Goal: Information Seeking & Learning: Learn about a topic

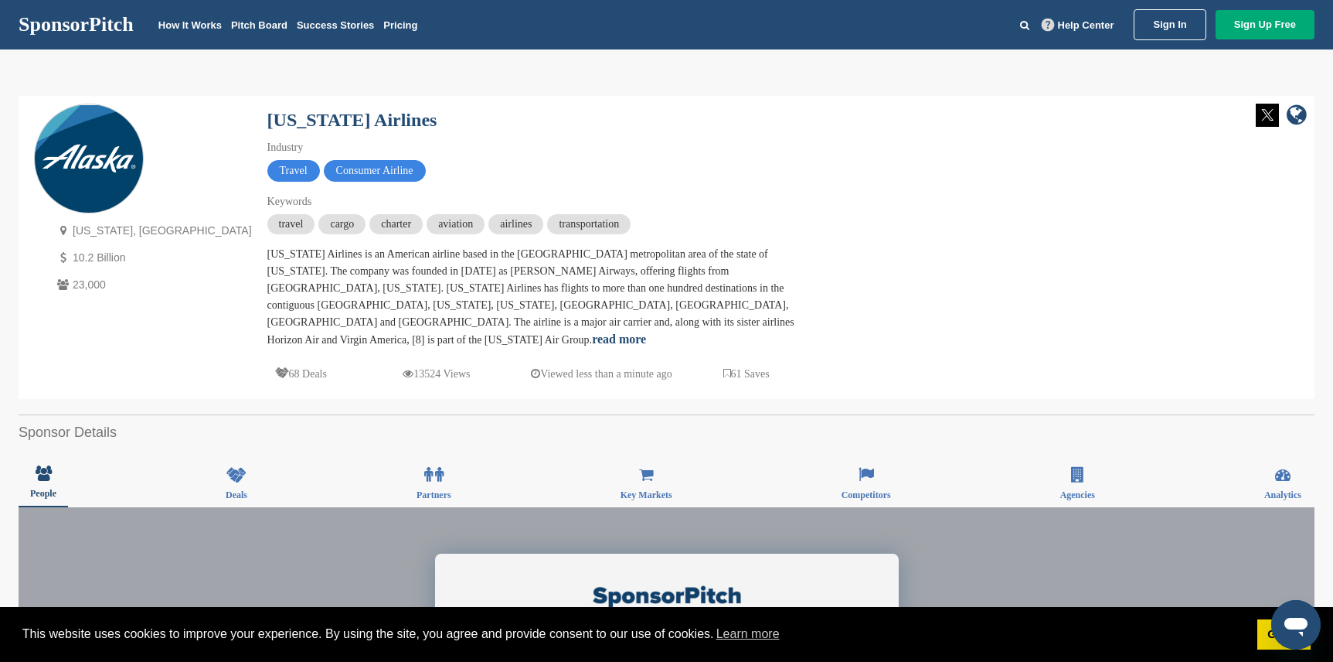
click at [90, 138] on img at bounding box center [89, 159] width 108 height 108
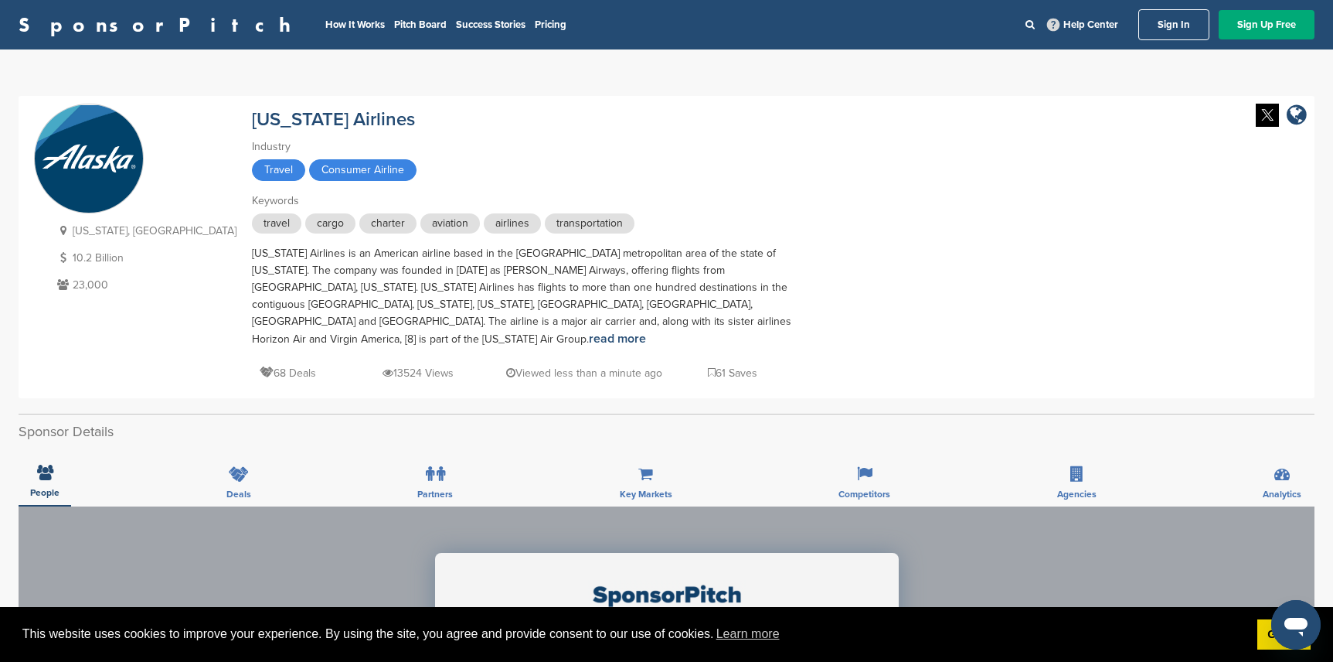
click at [95, 31] on link "SponsorPitch" at bounding box center [160, 25] width 282 height 20
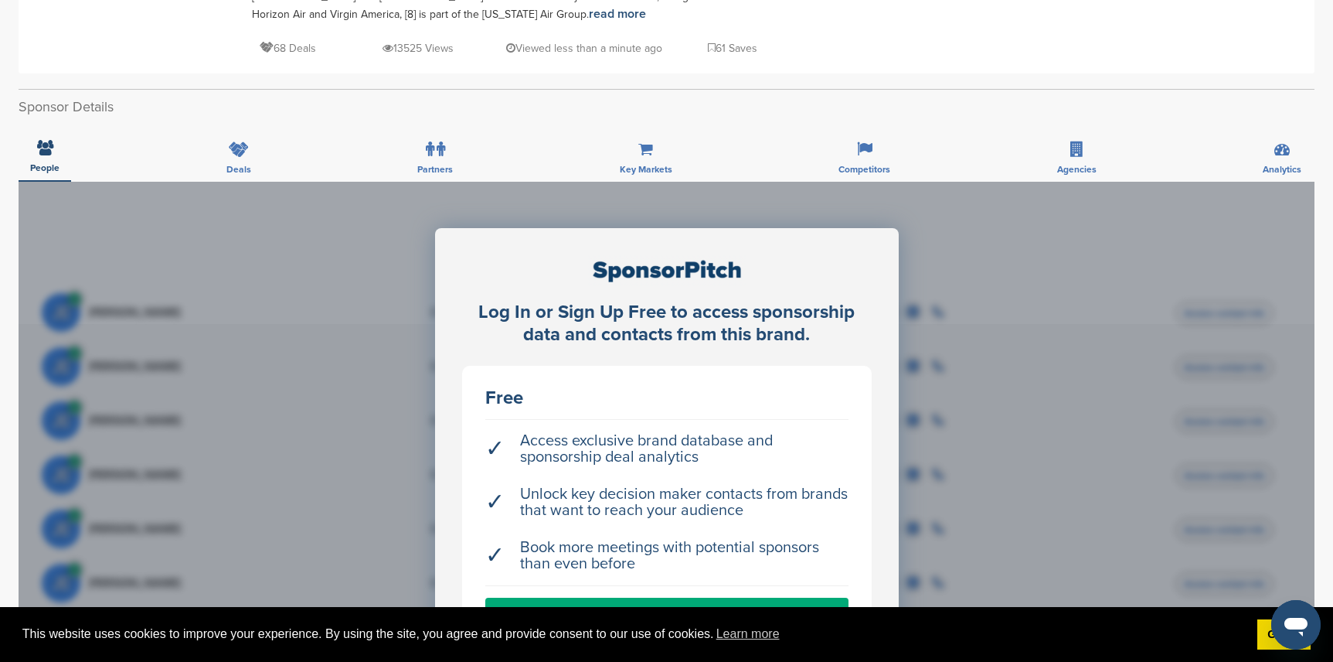
scroll to position [179, 0]
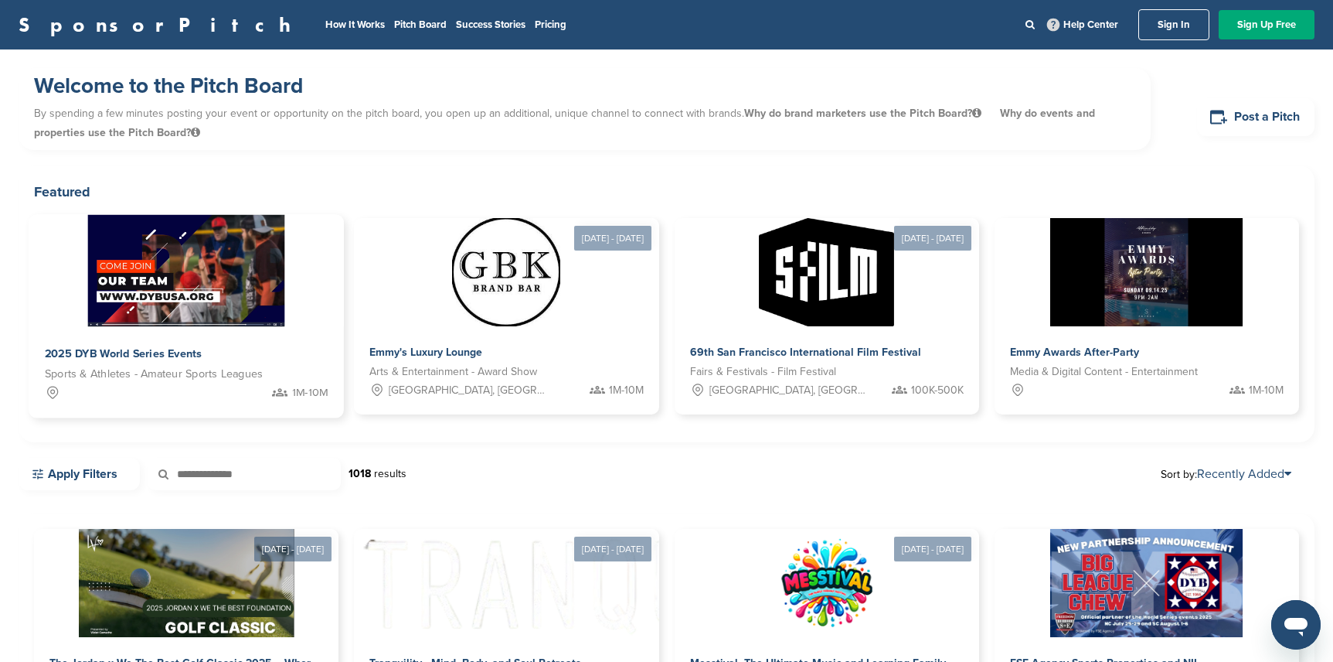
click at [124, 356] on span "2025 DYB World Series Events" at bounding box center [124, 354] width 158 height 14
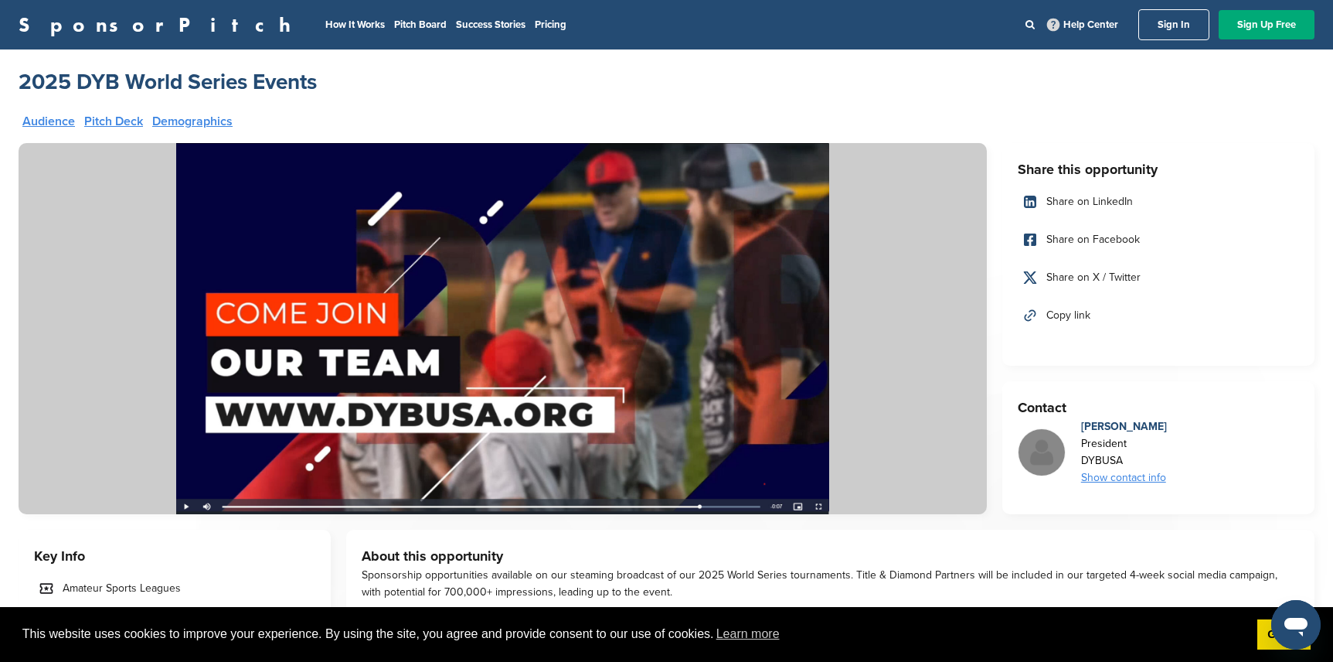
click at [98, 85] on h2 "2025 DYB World Series Events" at bounding box center [168, 82] width 298 height 28
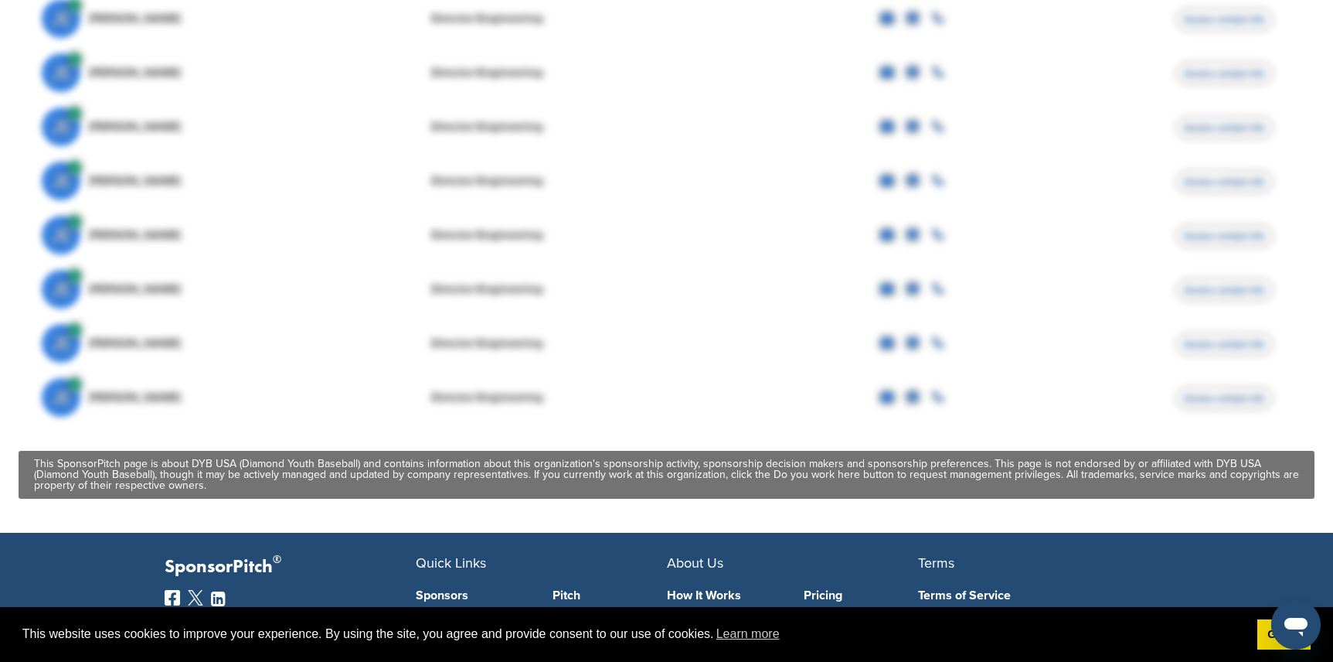
scroll to position [835, 0]
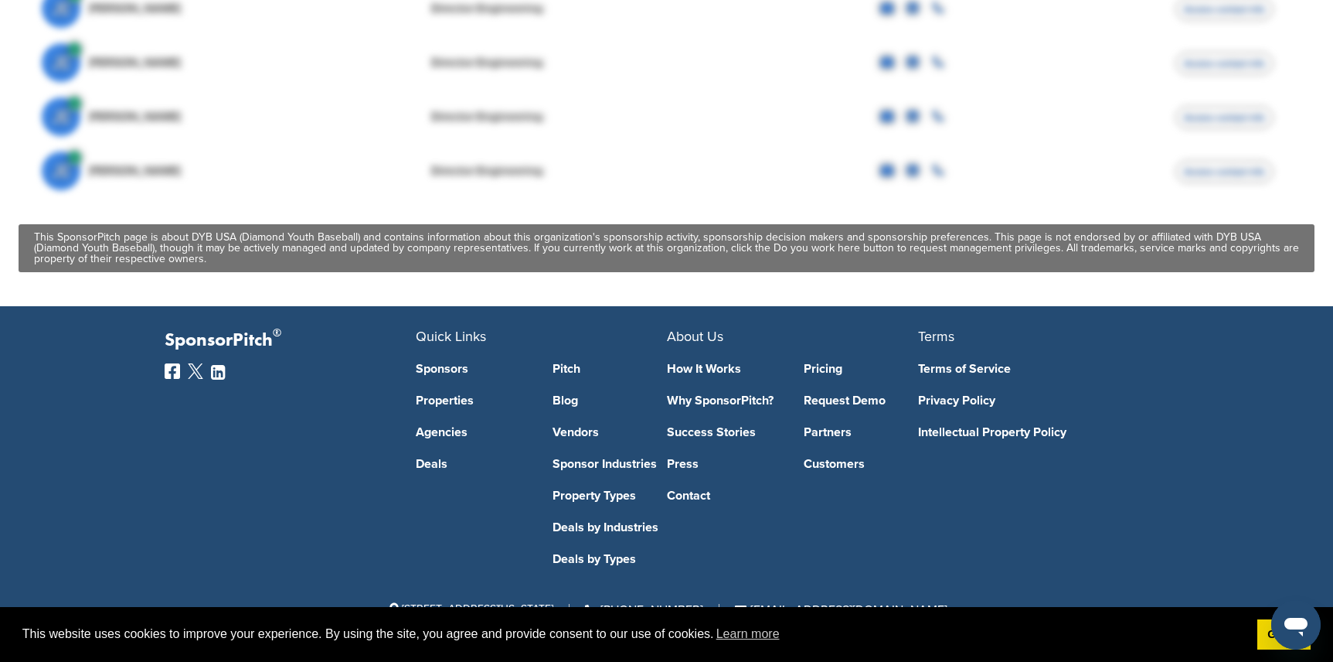
click at [444, 371] on link "Sponsors" at bounding box center [473, 369] width 114 height 12
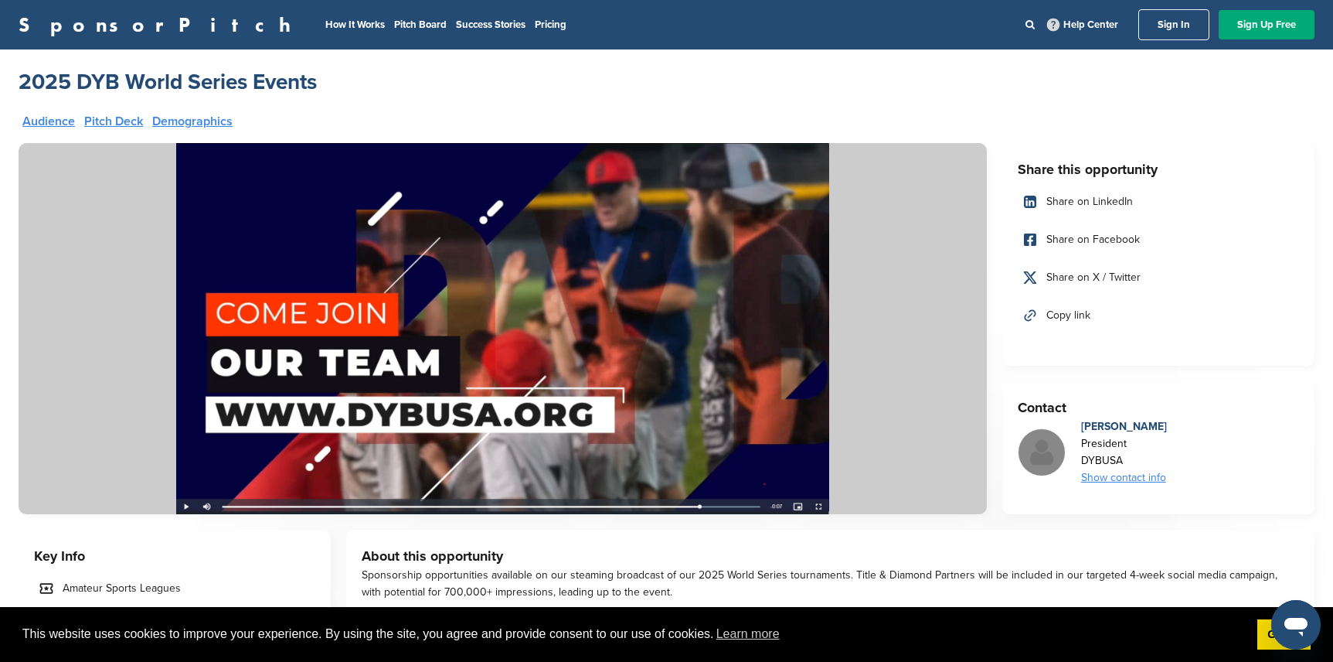
click at [103, 540] on div "Key Info Amateur Sports Leagues 1M-10M" at bounding box center [175, 597] width 312 height 134
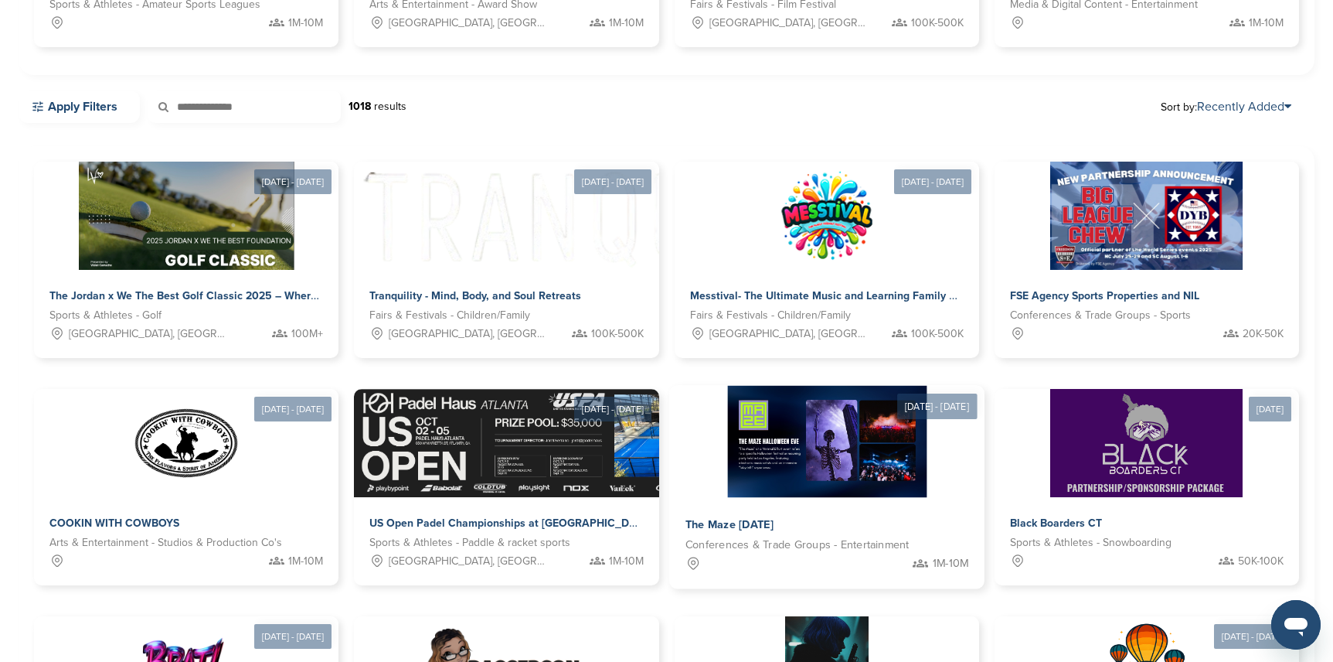
scroll to position [387, 0]
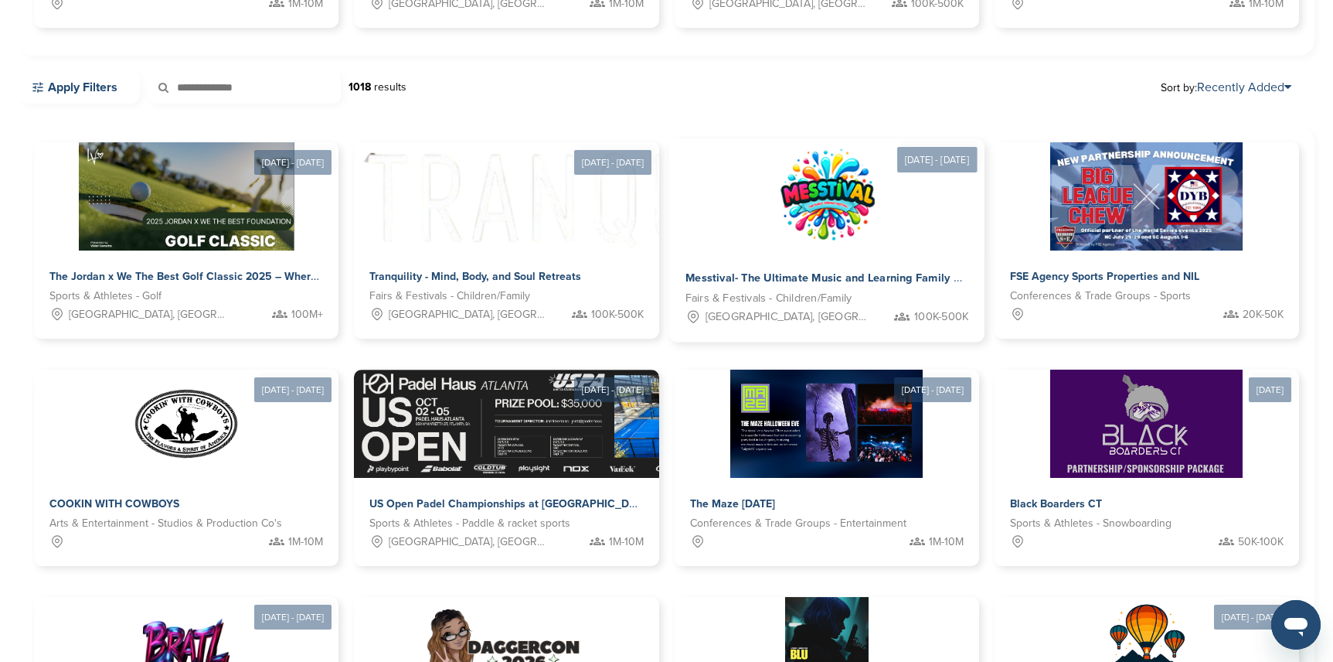
click at [791, 261] on div "Messtival- The Ultimate Music and Learning Family Festival Fairs & Festivals - …" at bounding box center [826, 296] width 315 height 91
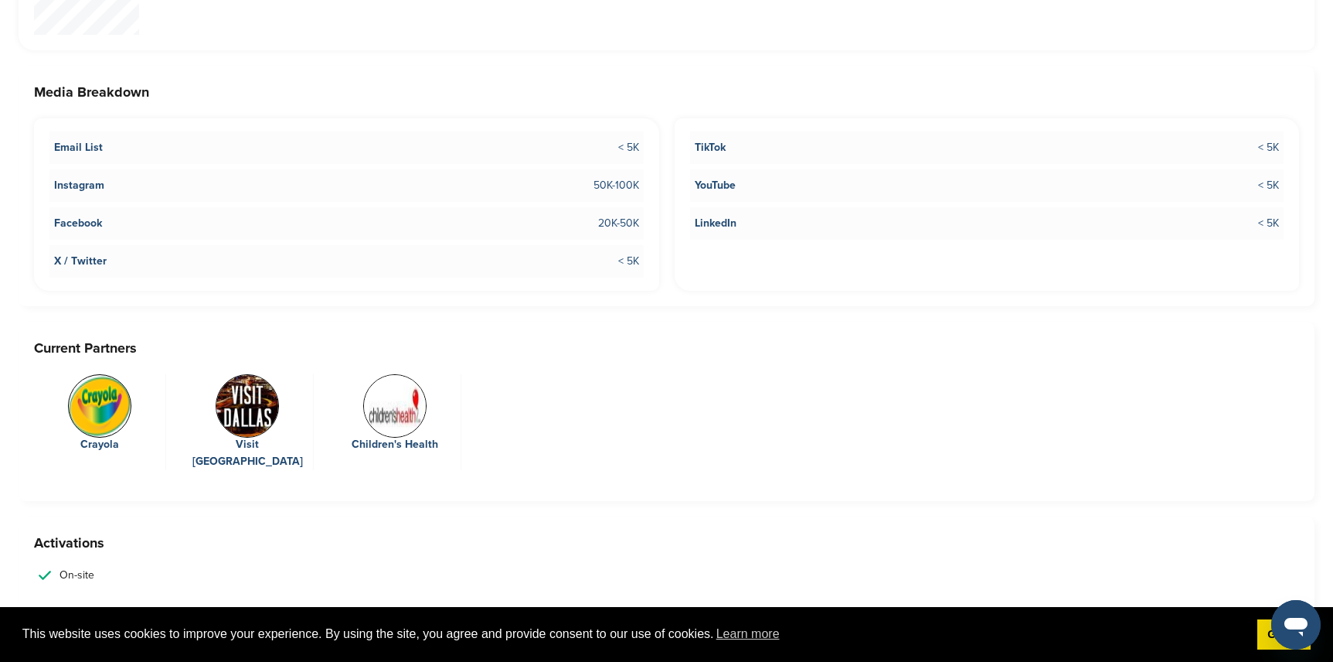
scroll to position [2474, 0]
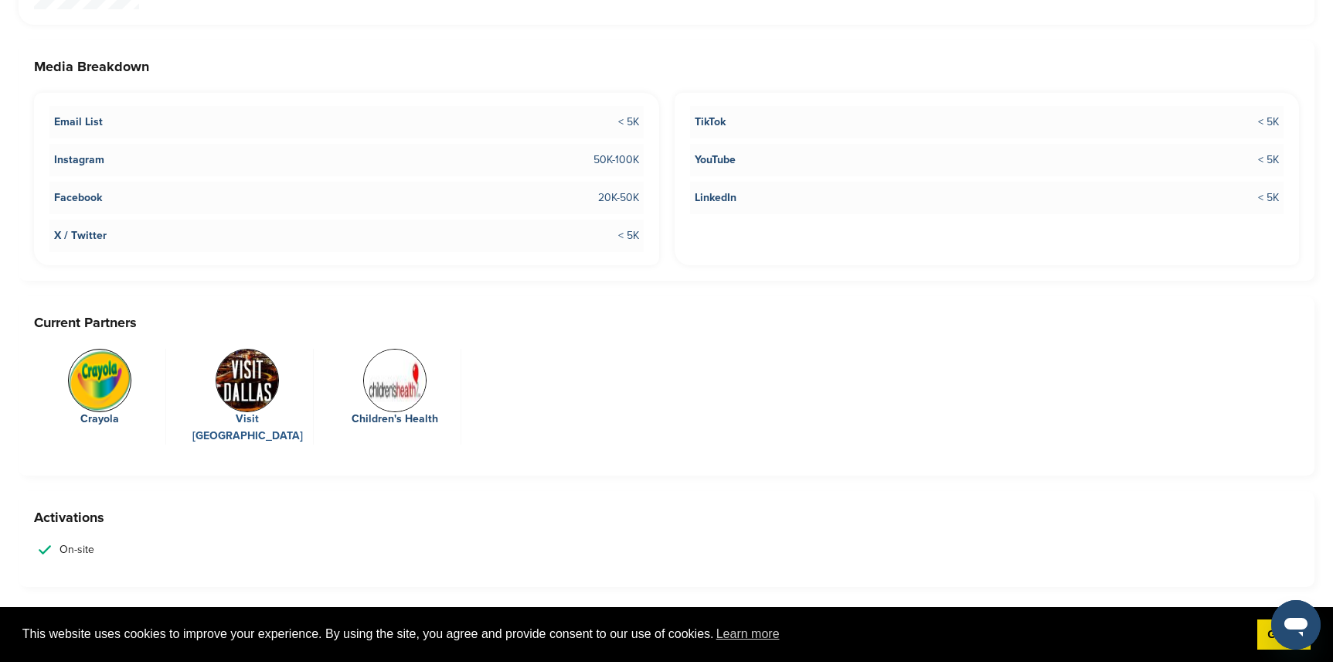
click at [222, 410] on div "Visit [GEOGRAPHIC_DATA]" at bounding box center [247, 427] width 116 height 34
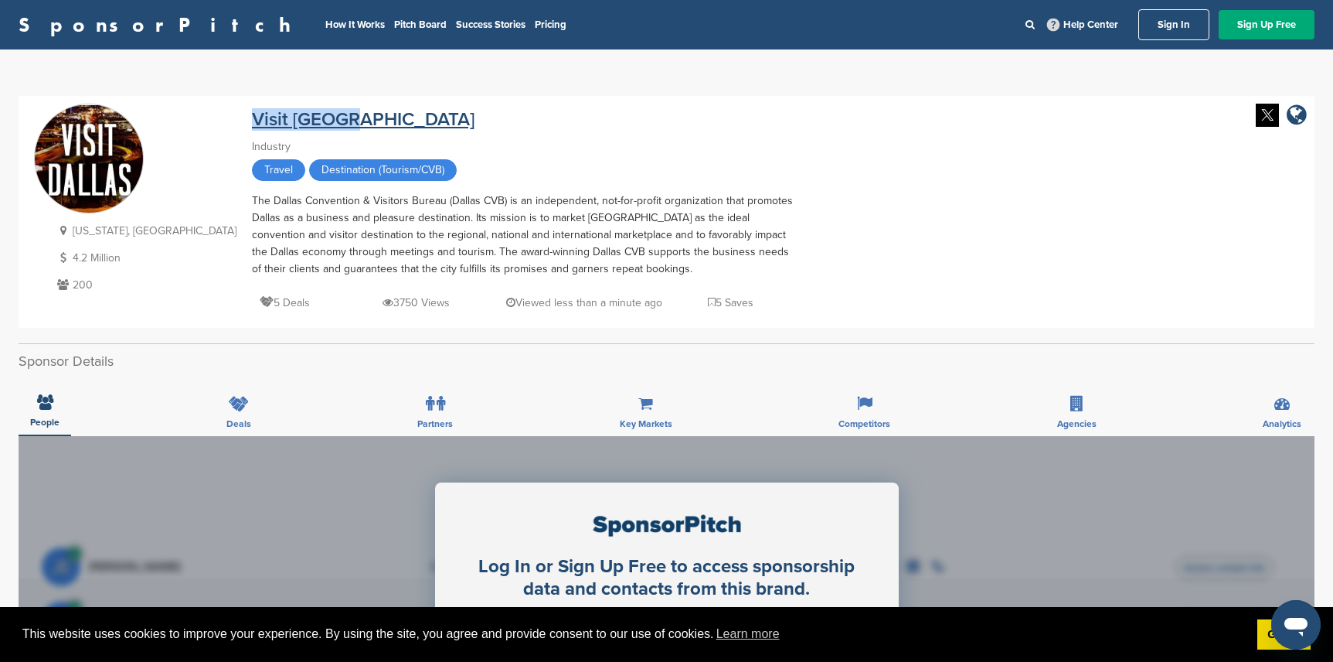
drag, startPoint x: 268, startPoint y: 115, endPoint x: 161, endPoint y: 114, distance: 107.5
click at [252, 114] on div "Visit Dallas" at bounding box center [522, 117] width 541 height 27
copy link "Visit Dallas"
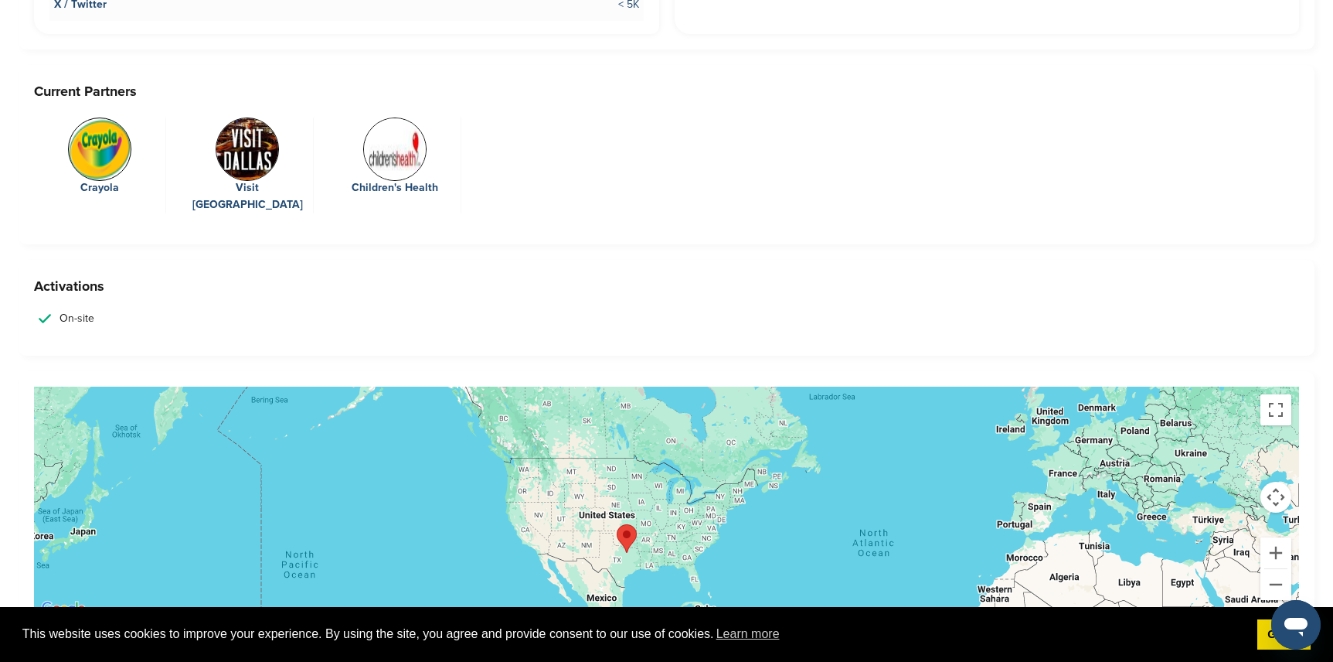
scroll to position [3017, 0]
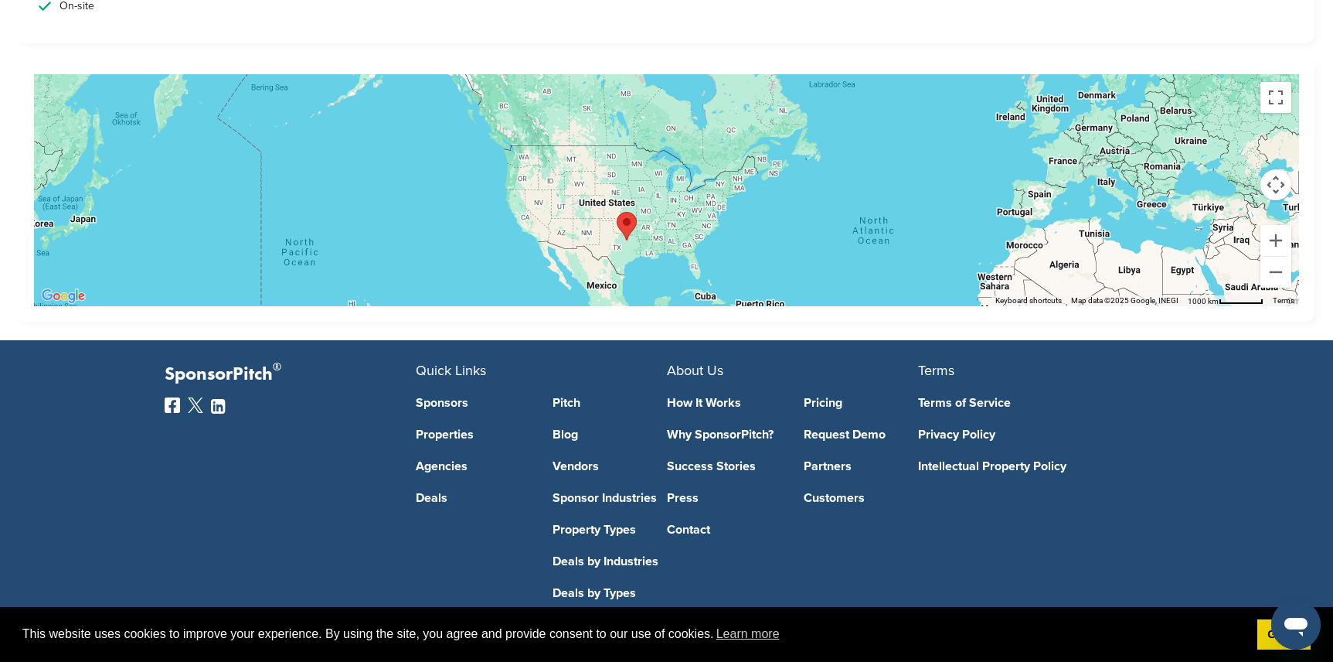
click at [445, 397] on link "Sponsors" at bounding box center [473, 403] width 114 height 12
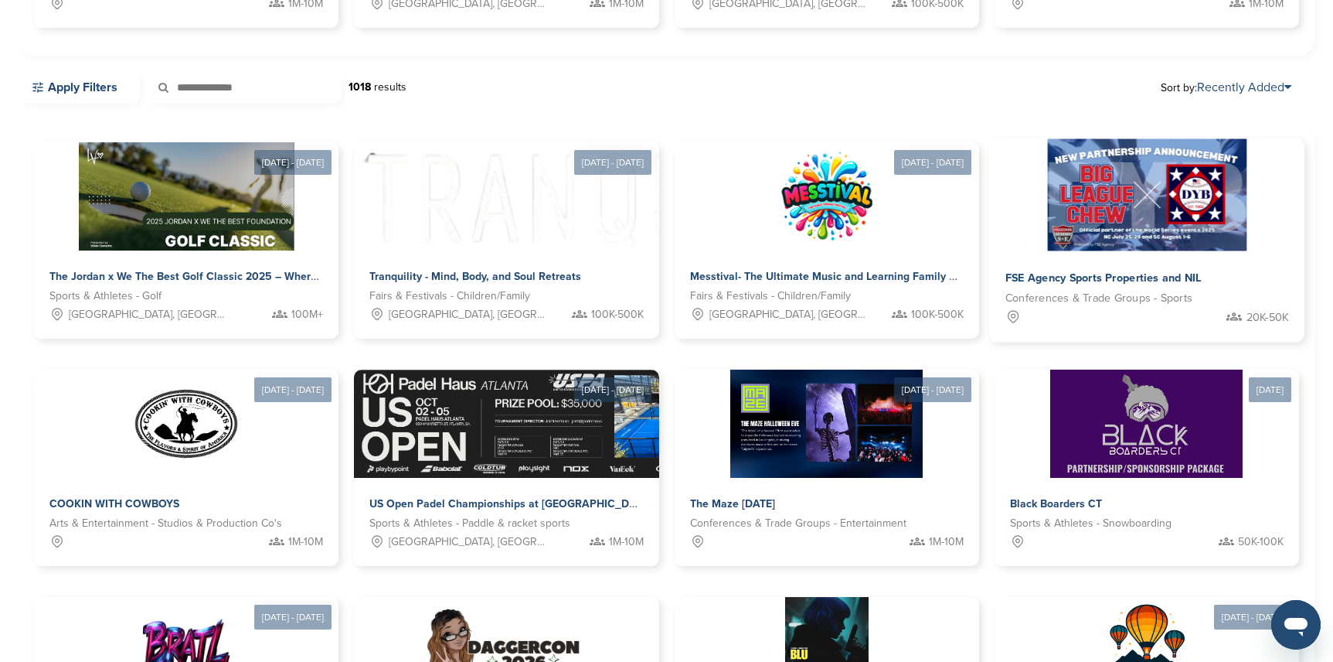
click at [1102, 283] on span "FSE Agency Sports Properties and NIL" at bounding box center [1104, 278] width 196 height 14
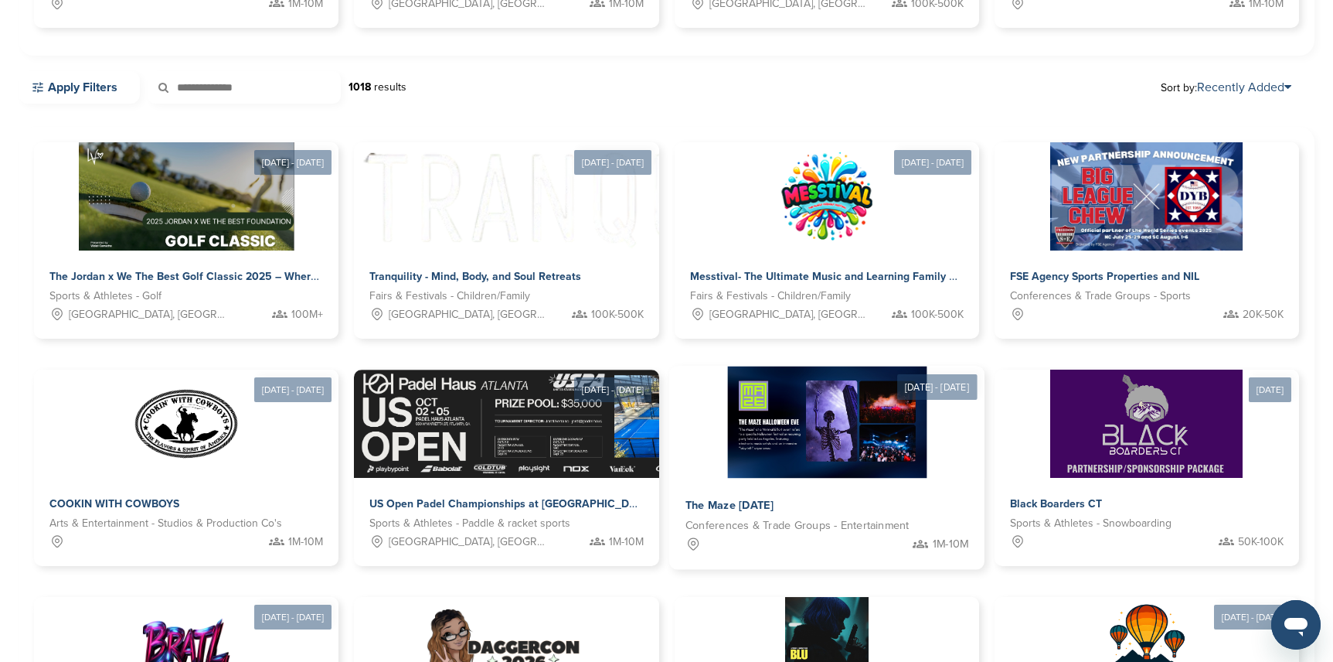
scroll to position [464, 0]
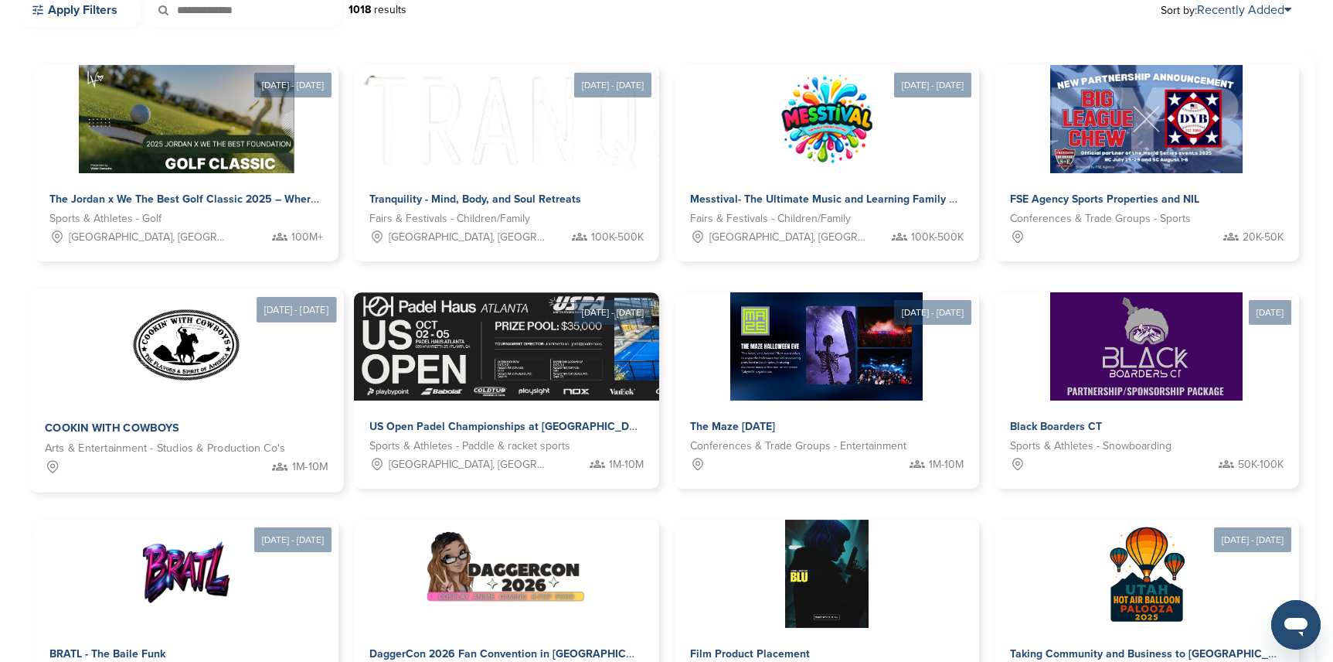
click at [251, 420] on div "COOKIN WITH COWBOYS" at bounding box center [187, 428] width 284 height 22
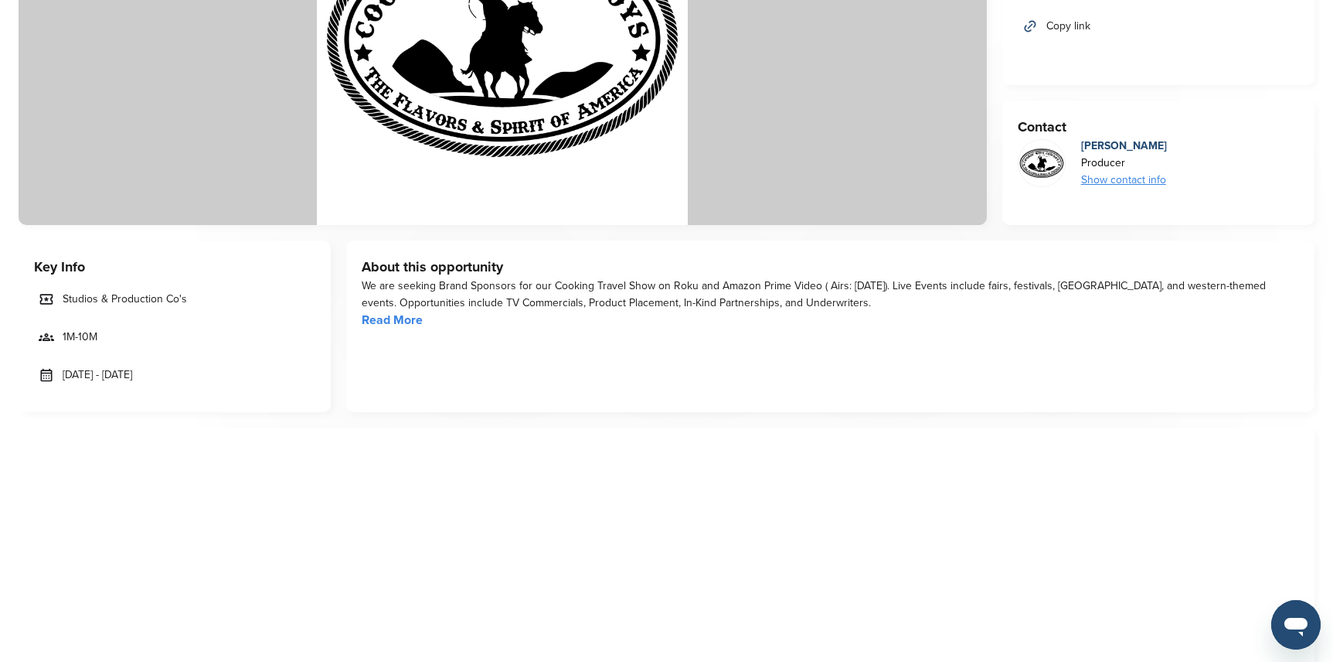
scroll to position [57, 0]
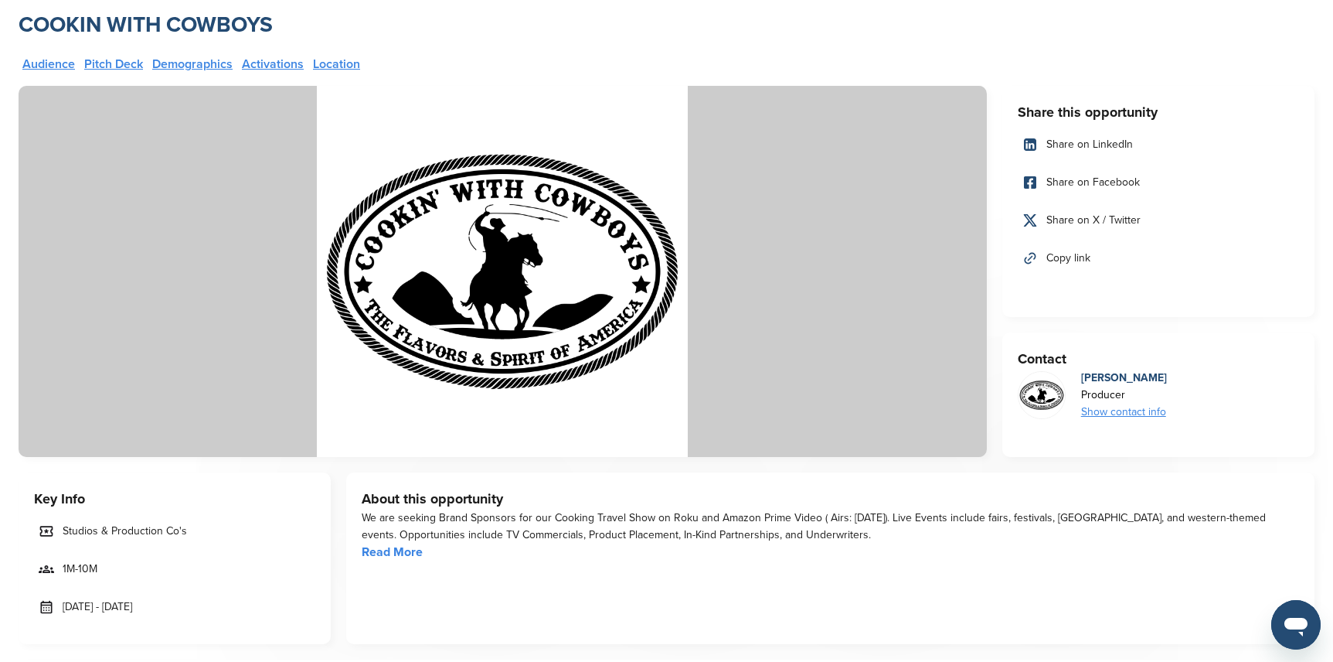
click at [417, 553] on link "Read More" at bounding box center [392, 551] width 61 height 15
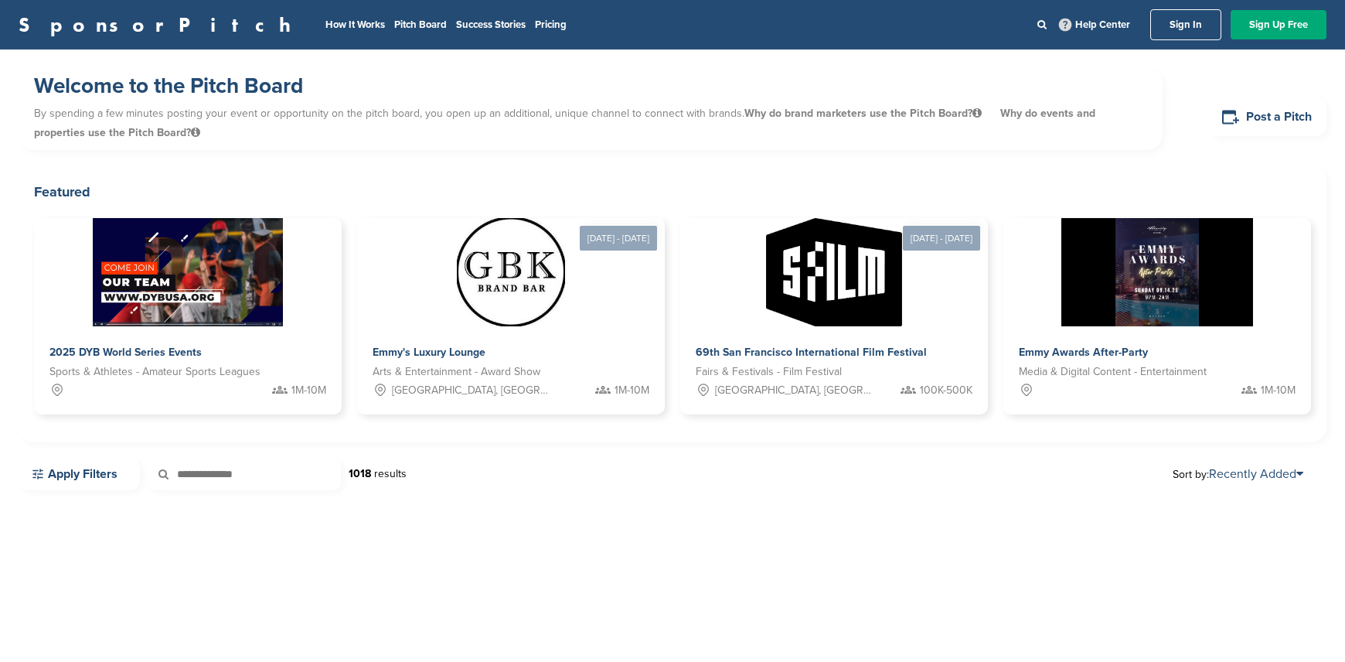
click at [46, 519] on div "Welcome to the Pitch Board By spending a few minutes posting your event or oppo…" at bounding box center [672, 290] width 1345 height 482
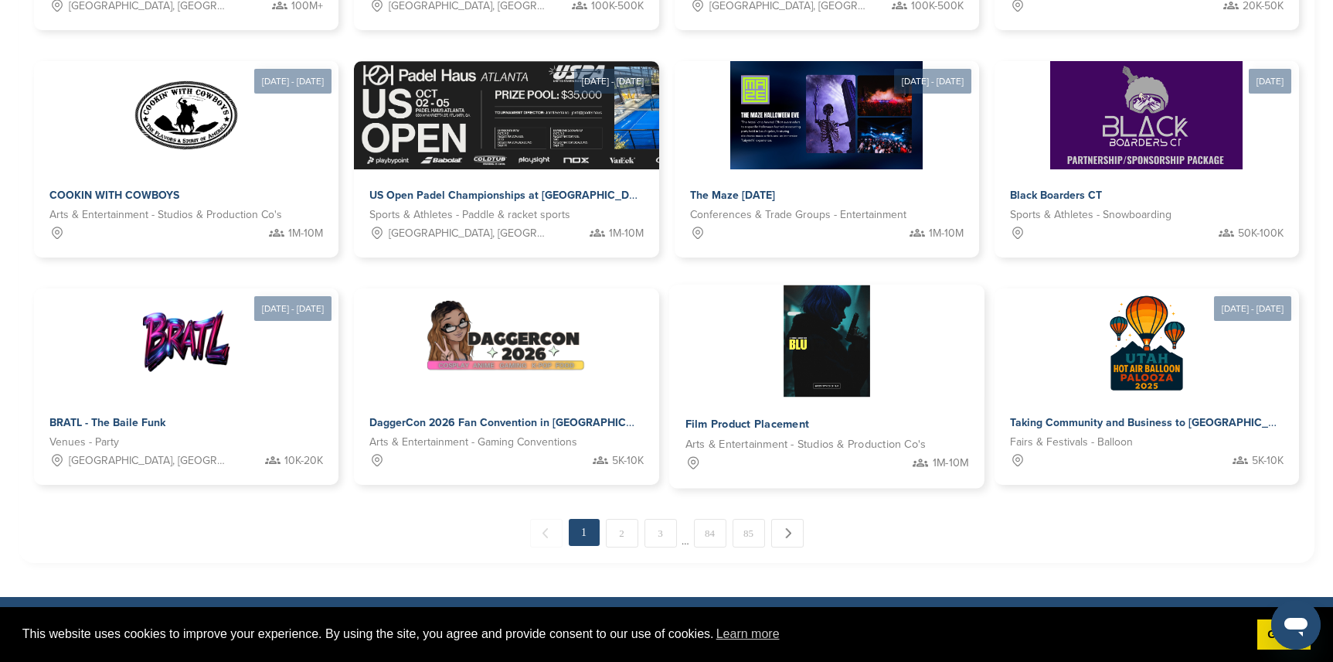
scroll to position [696, 0]
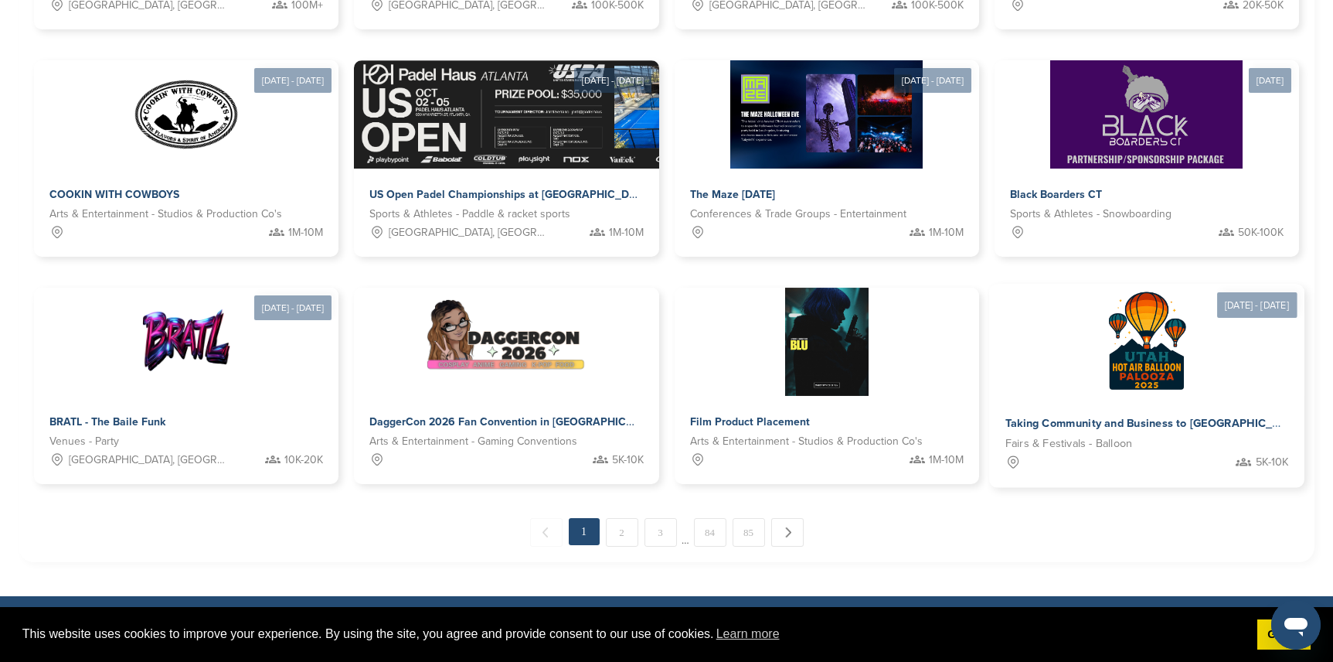
click at [1135, 365] on img at bounding box center [1147, 340] width 112 height 112
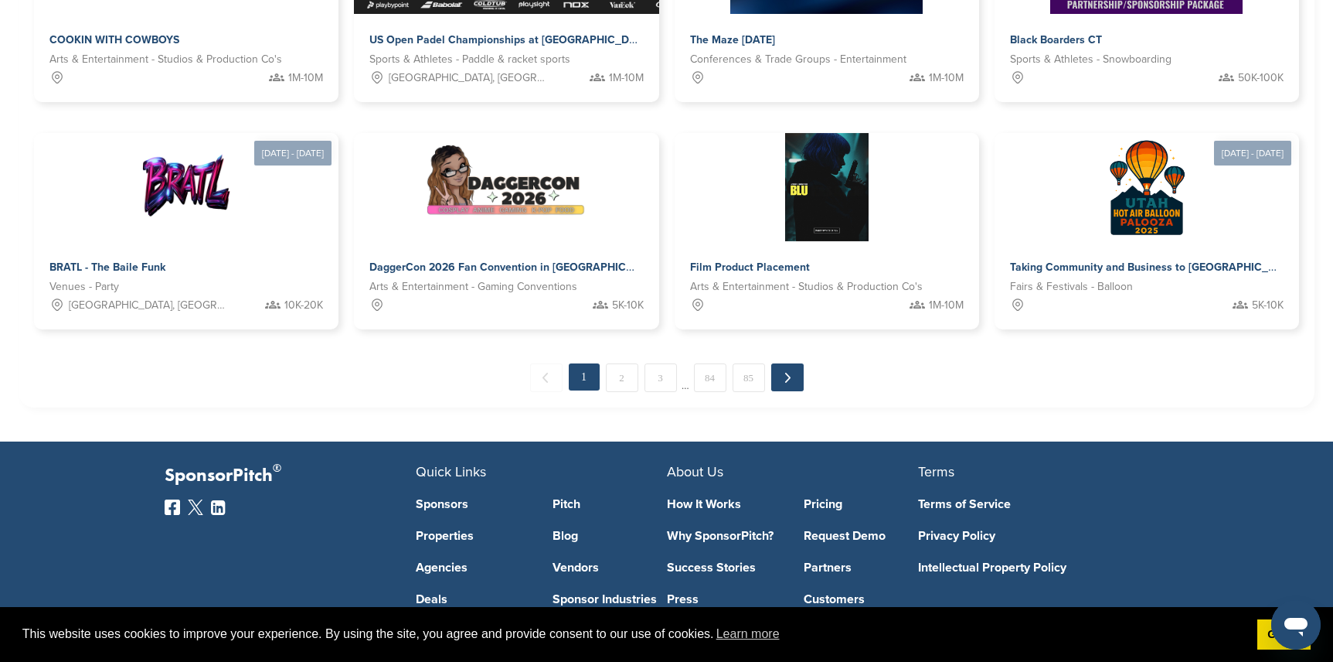
click at [789, 387] on link "Next →" at bounding box center [787, 377] width 32 height 28
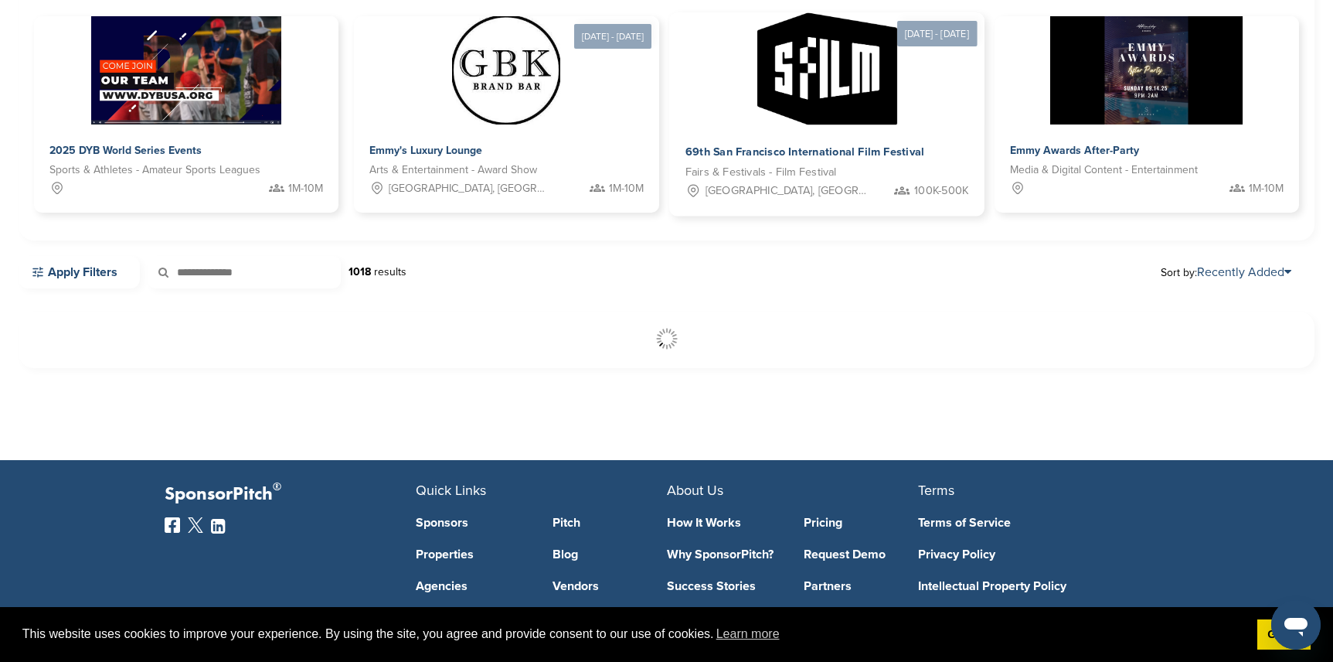
scroll to position [201, 0]
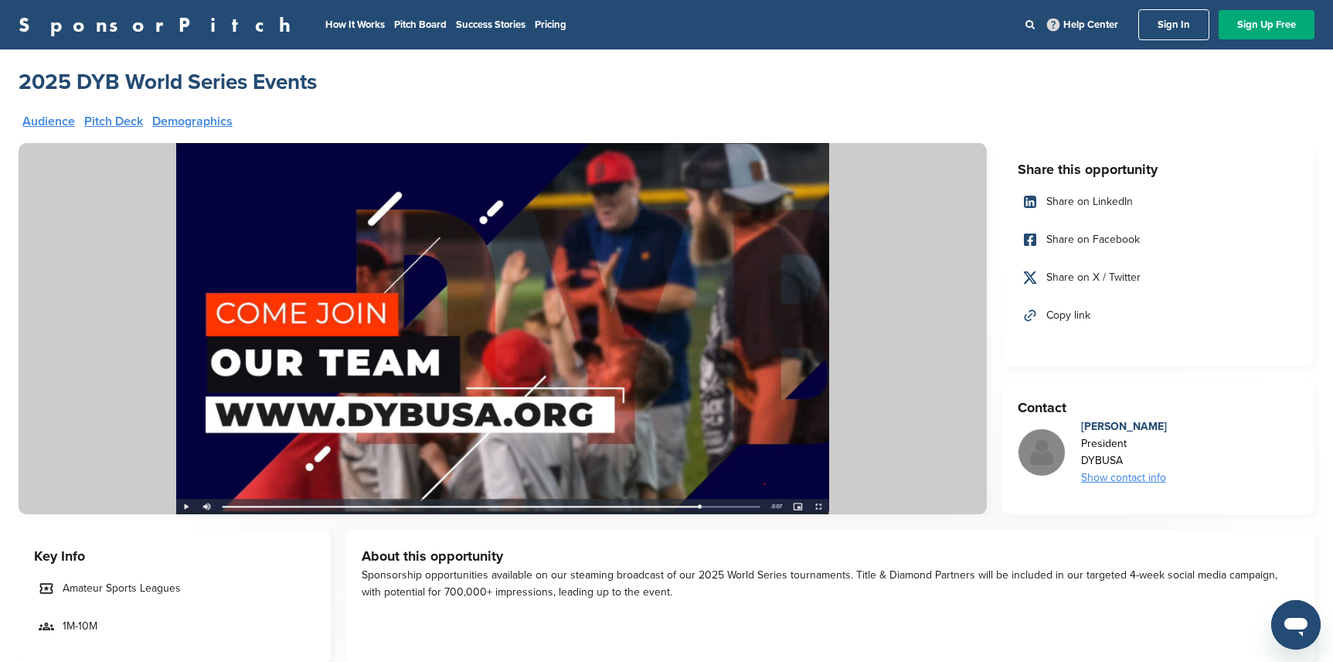
click at [51, 26] on link "SponsorPitch" at bounding box center [160, 25] width 282 height 20
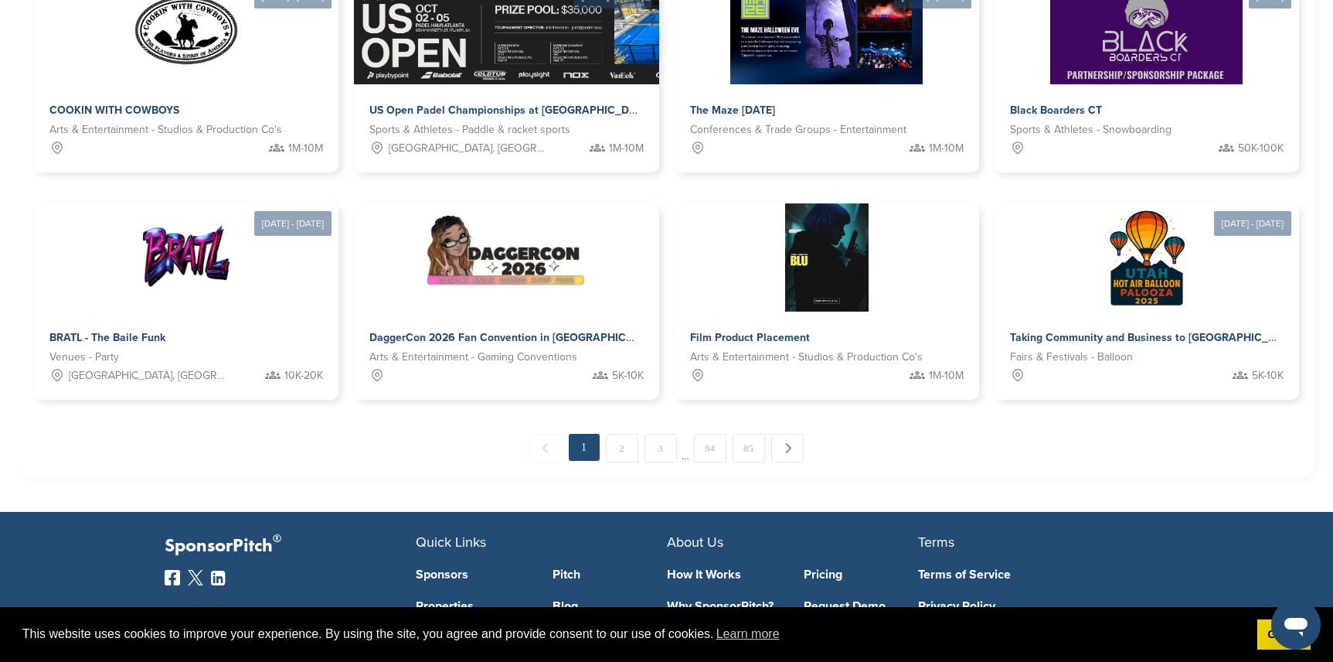
scroll to position [850, 0]
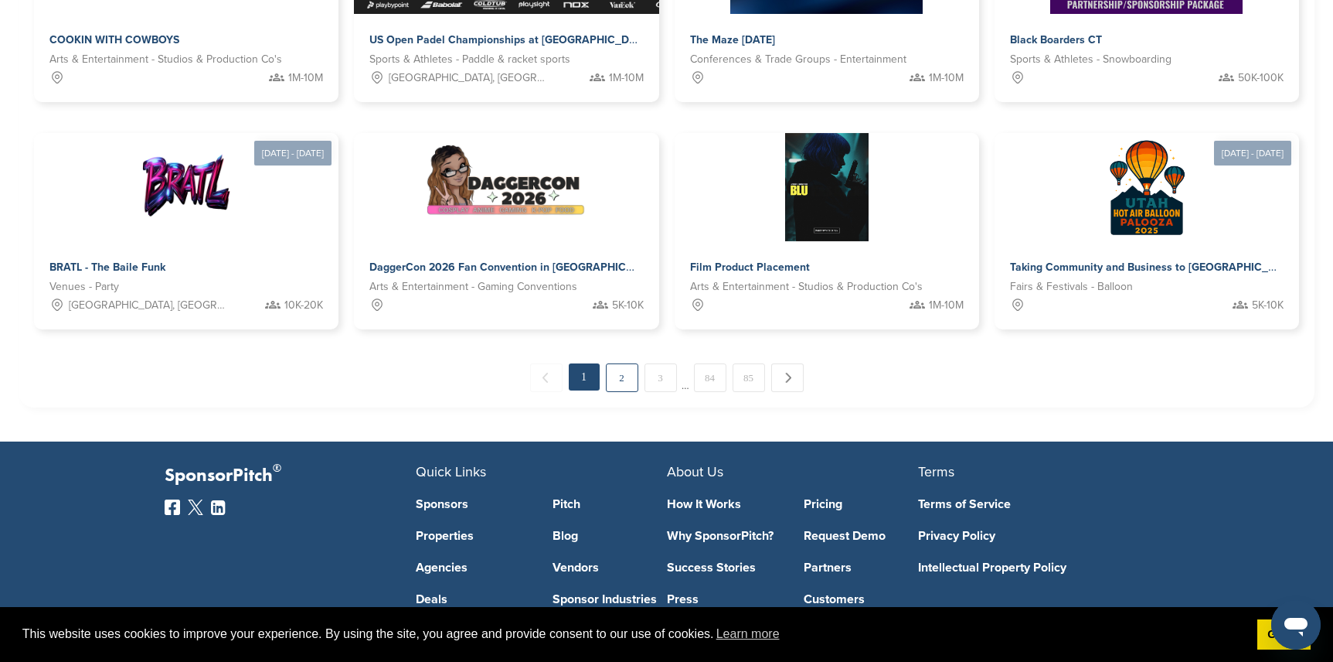
click at [626, 381] on link "2" at bounding box center [622, 377] width 32 height 29
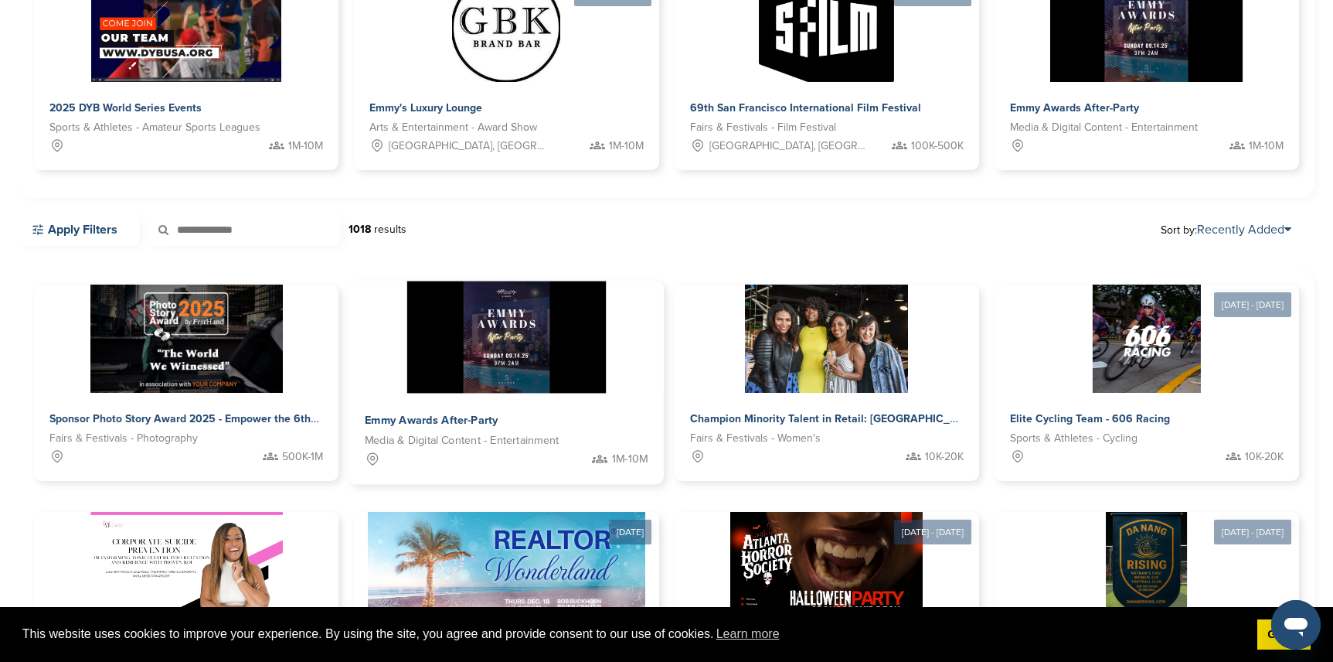
scroll to position [278, 0]
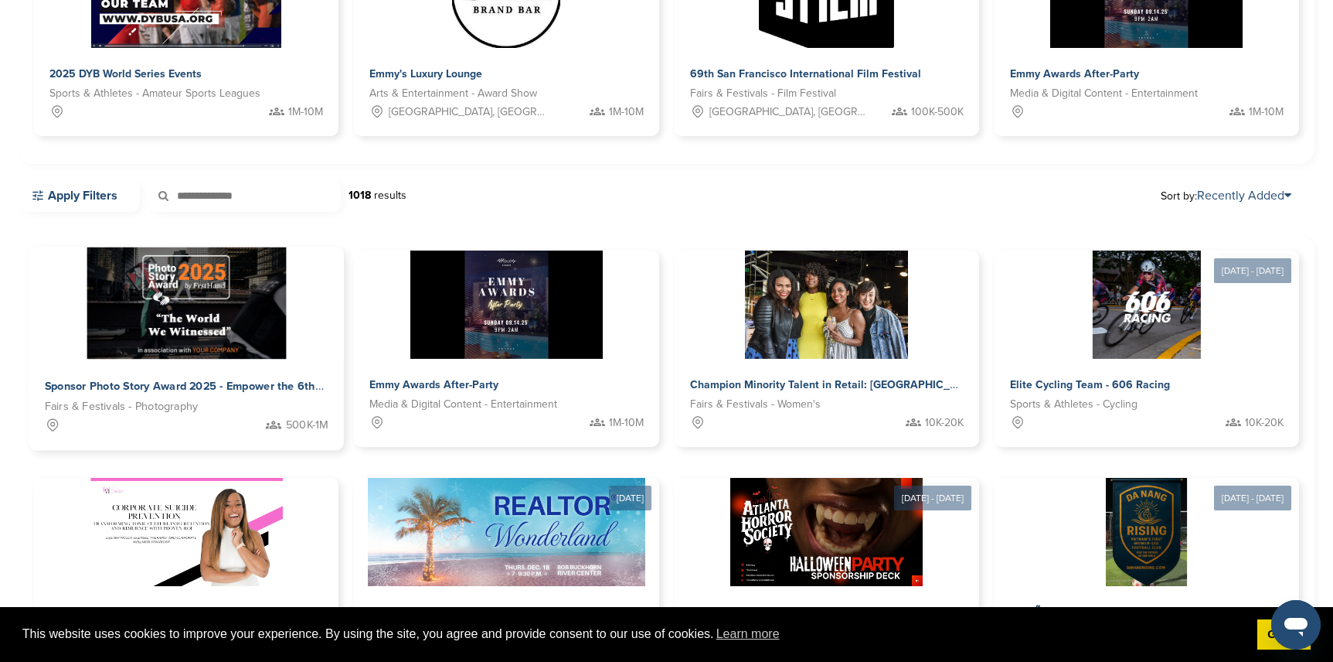
click at [196, 317] on img at bounding box center [186, 303] width 199 height 112
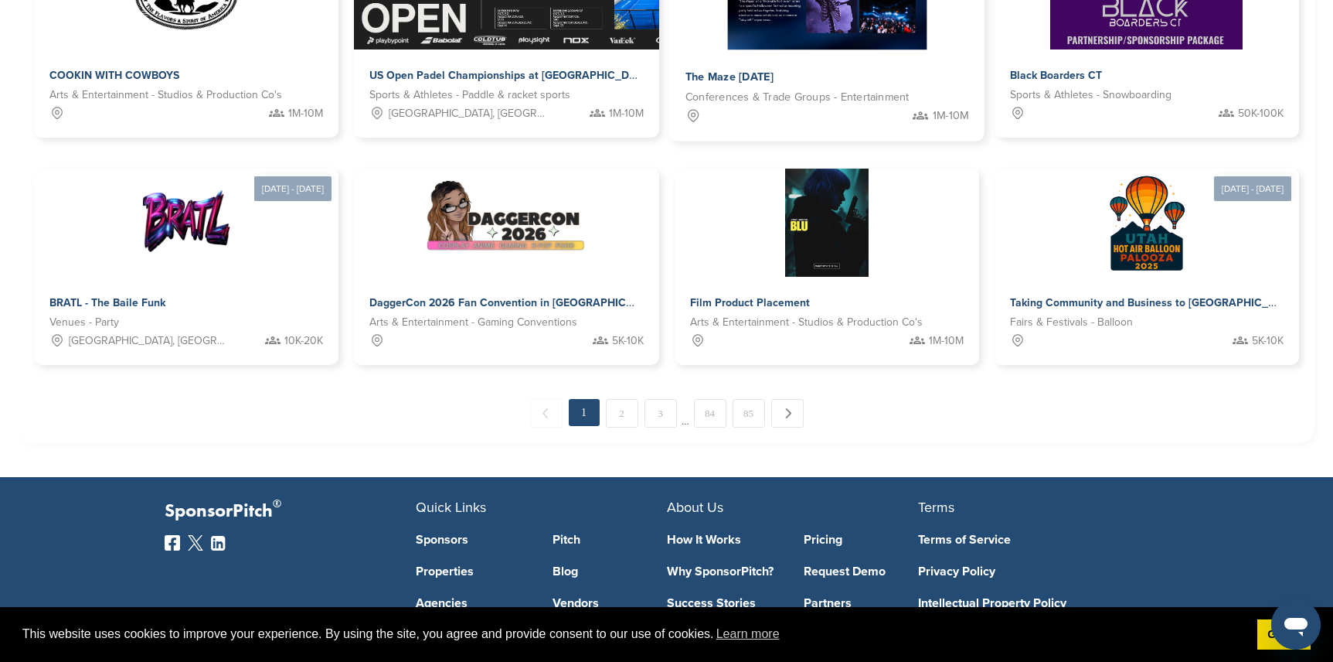
scroll to position [819, 0]
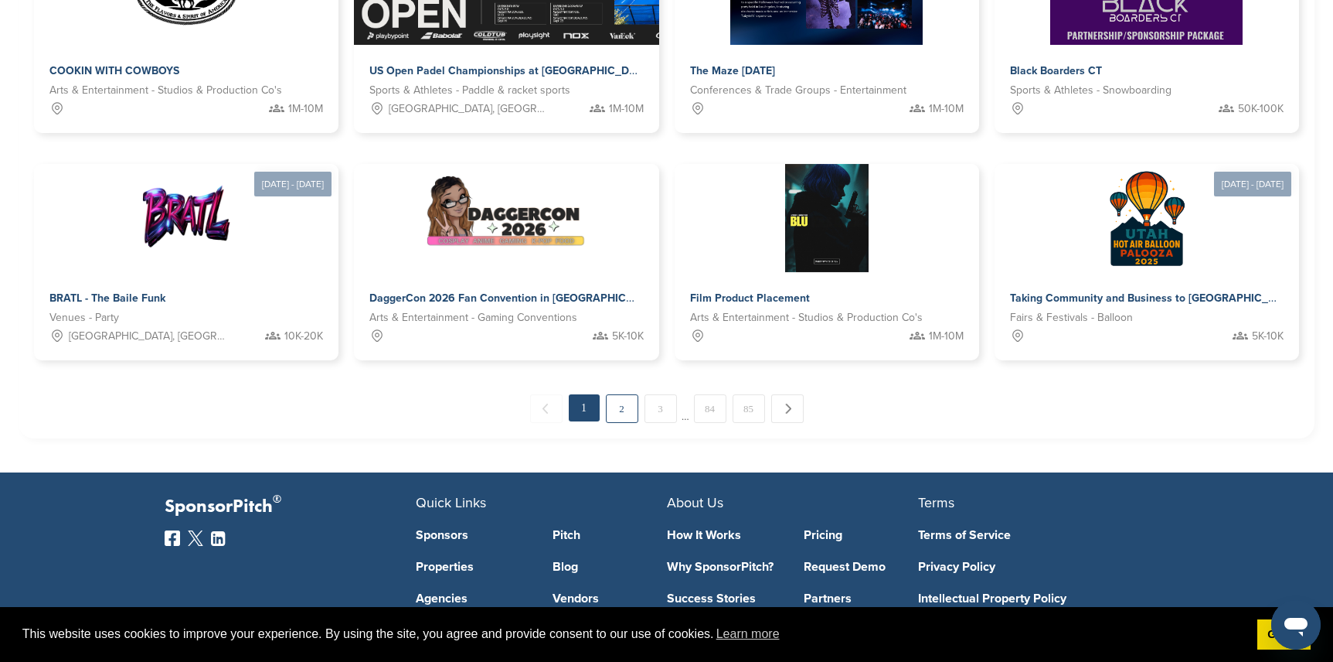
click at [617, 406] on link "2" at bounding box center [622, 408] width 32 height 29
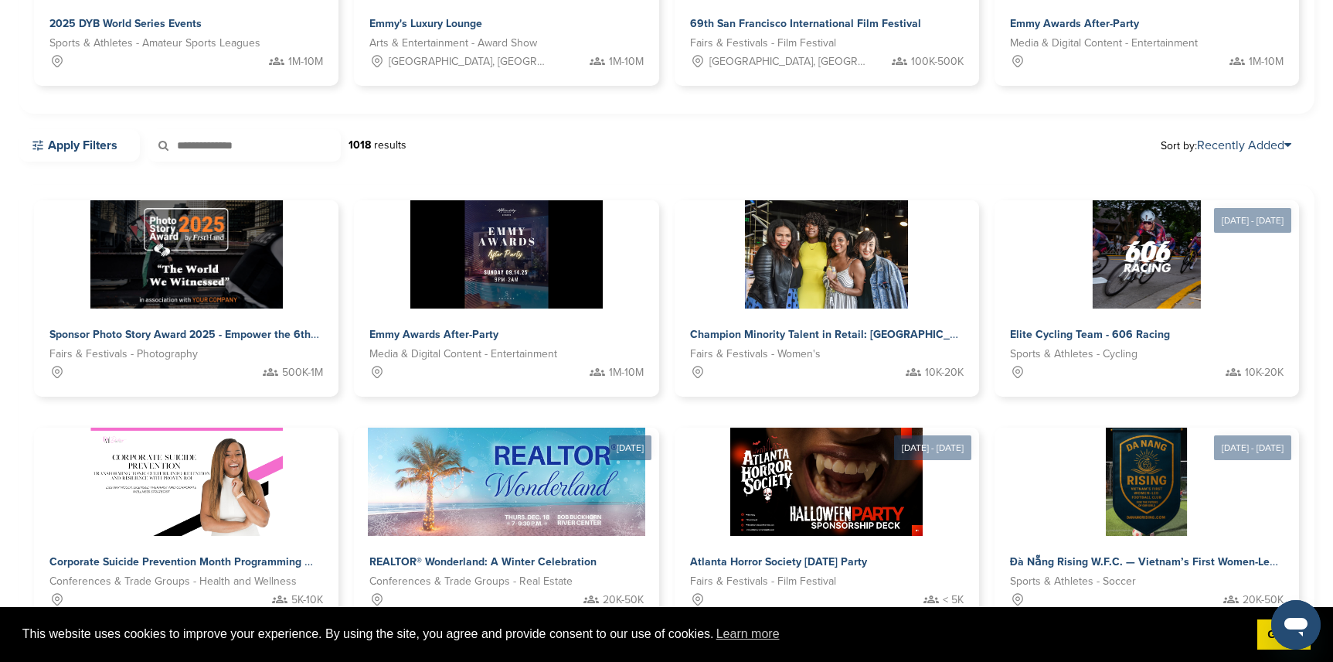
scroll to position [278, 0]
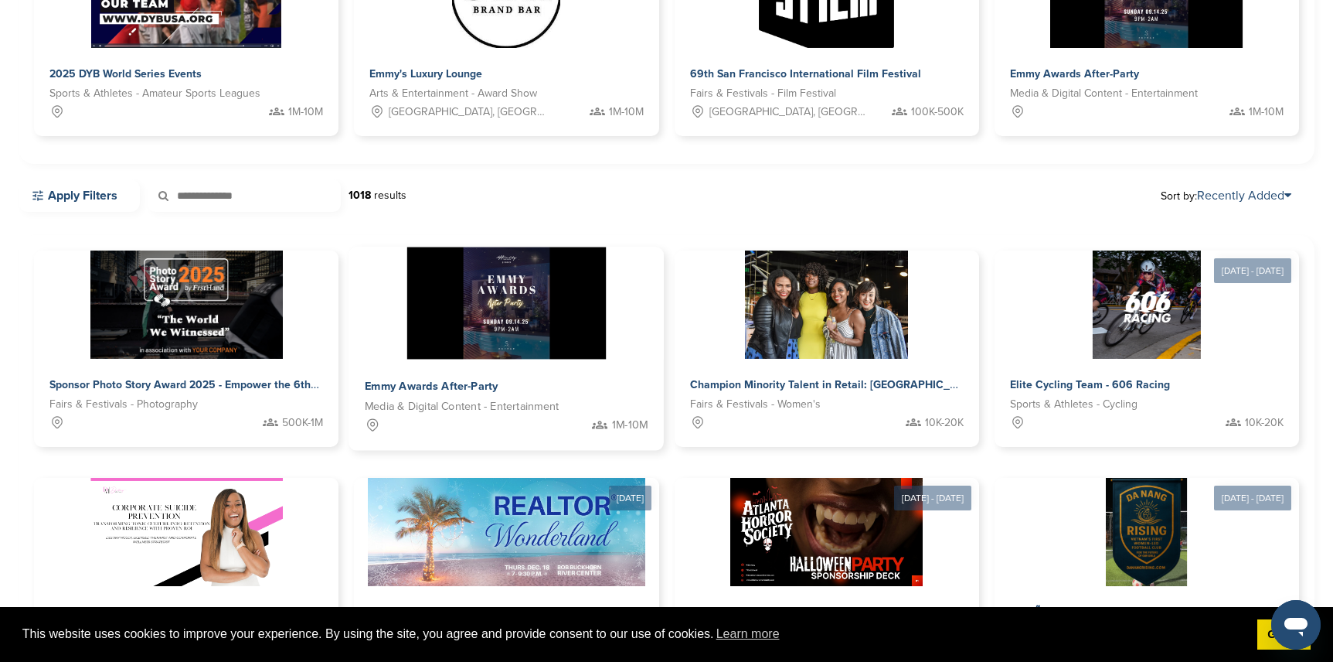
click at [513, 340] on img at bounding box center [506, 303] width 199 height 112
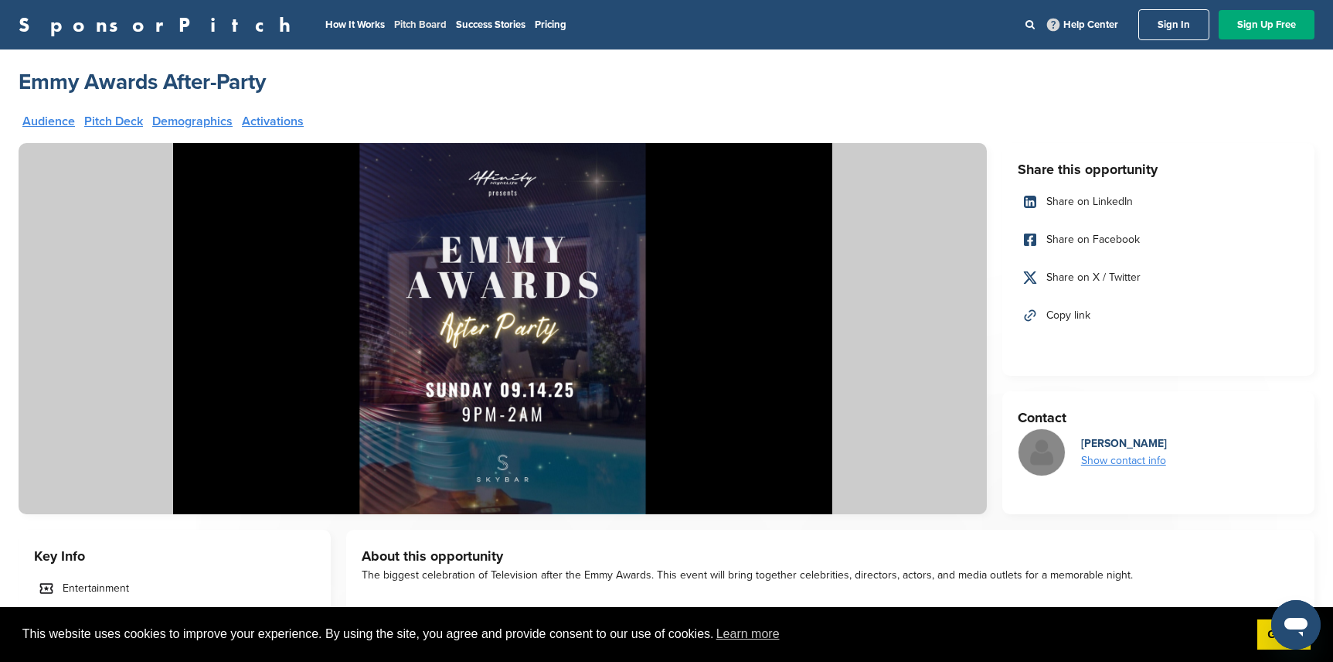
click at [394, 21] on link "Pitch Board" at bounding box center [420, 25] width 53 height 12
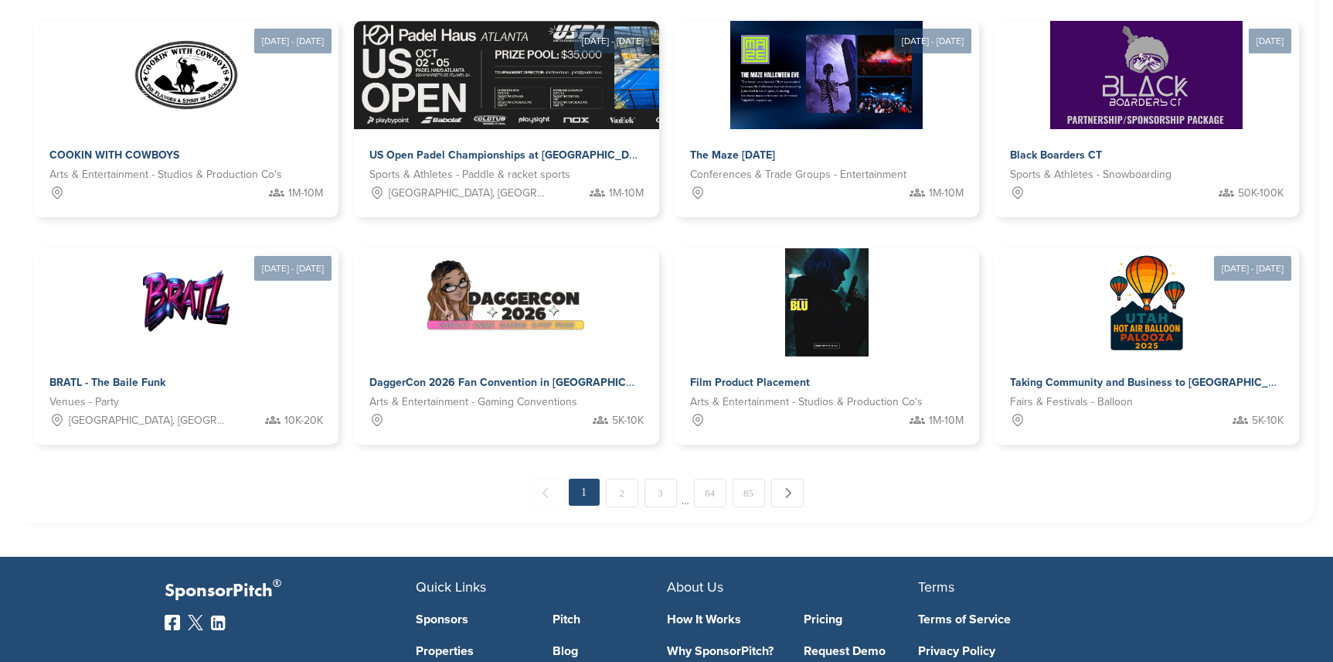
scroll to position [850, 0]
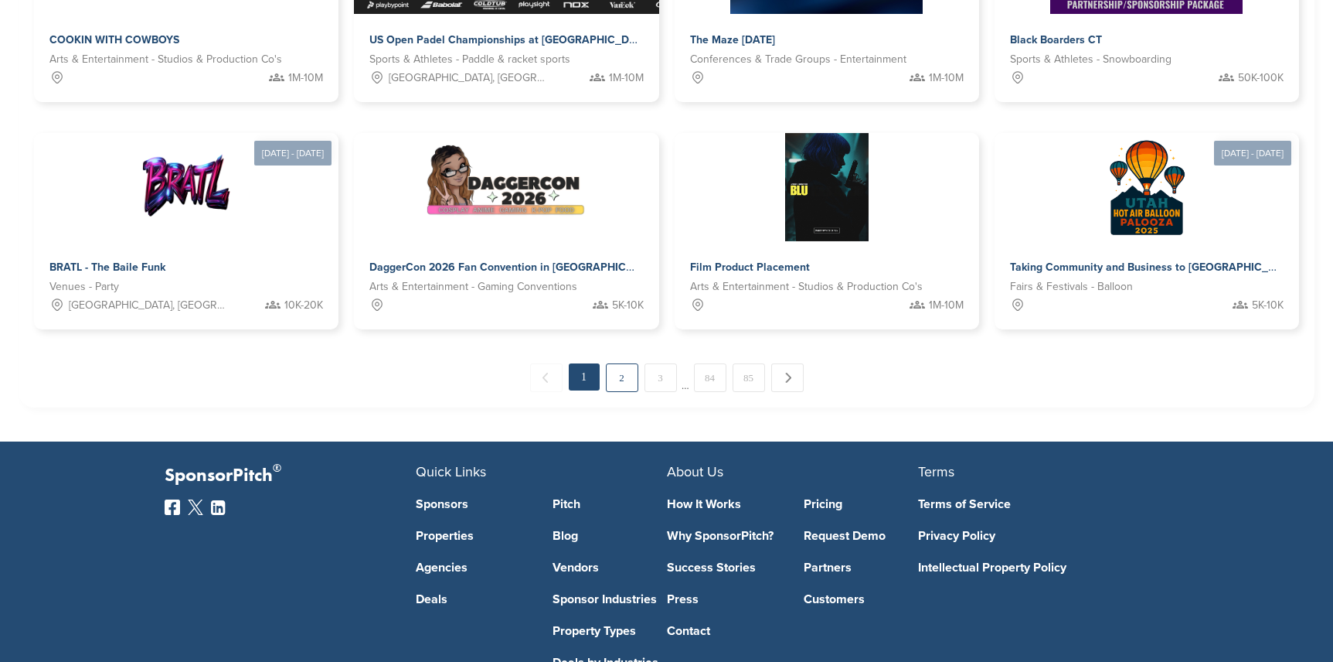
click at [622, 378] on link "2" at bounding box center [622, 377] width 32 height 29
click at [621, 384] on link "2" at bounding box center [622, 377] width 32 height 29
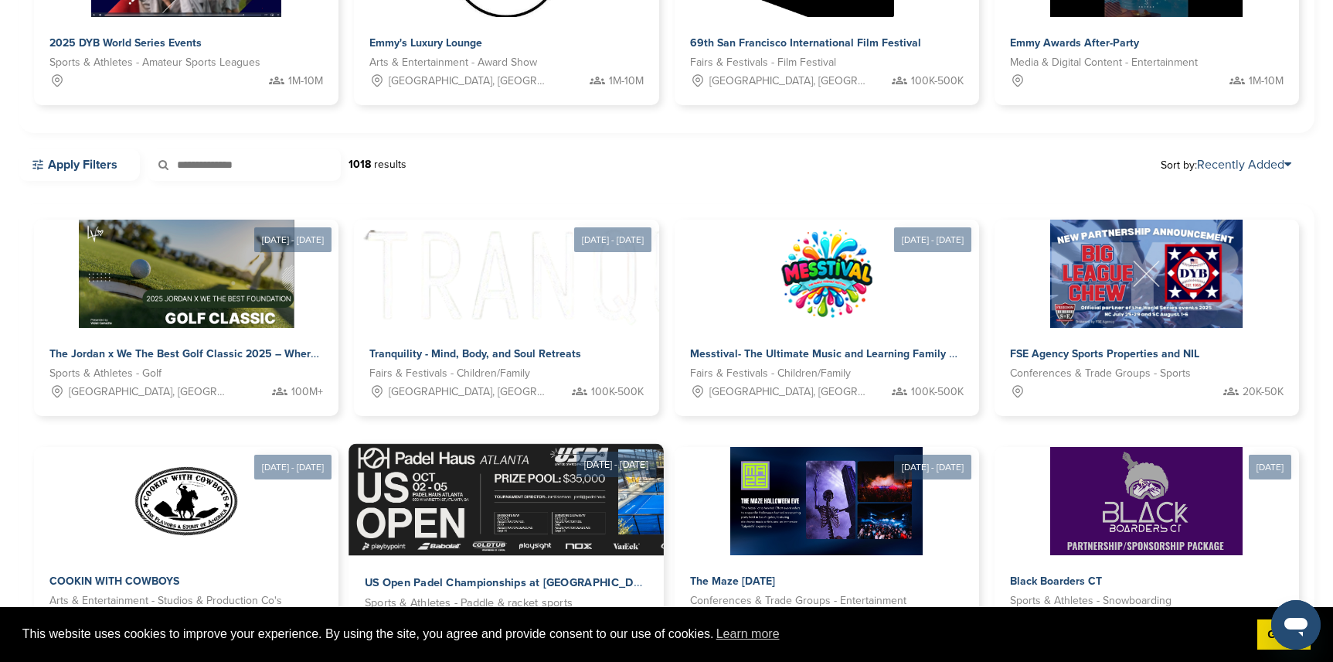
scroll to position [696, 0]
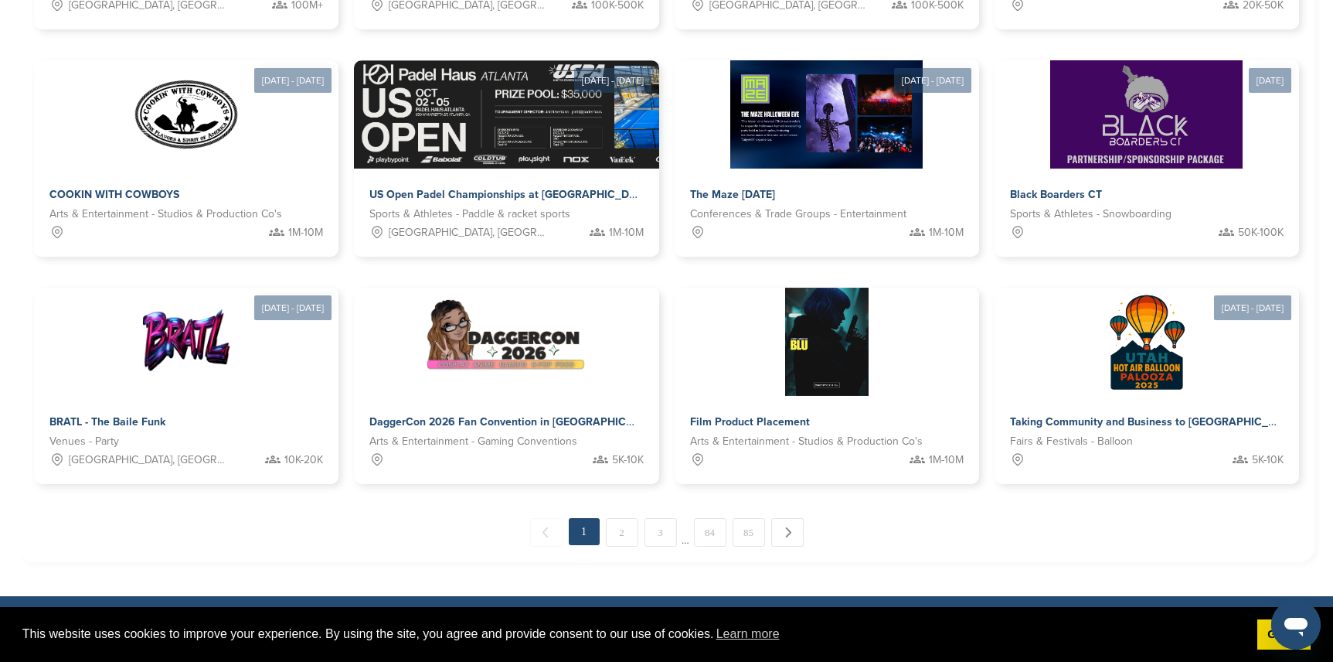
click at [619, 527] on link "2" at bounding box center [622, 532] width 32 height 29
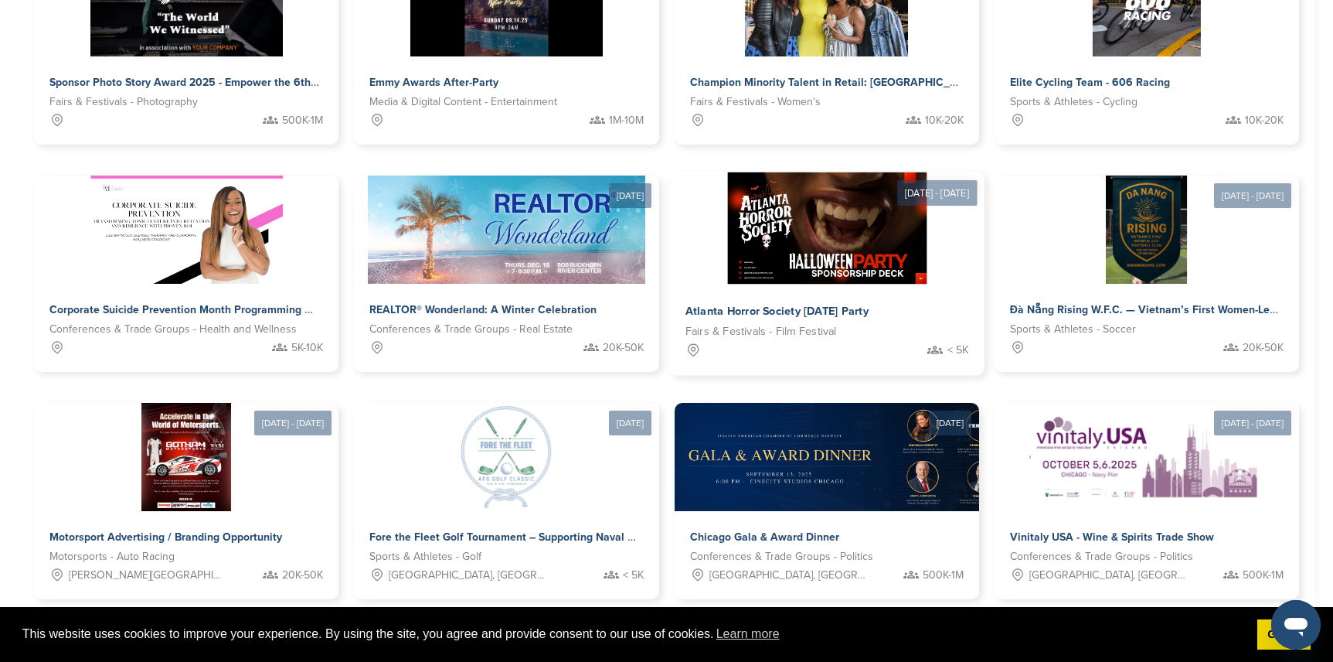
scroll to position [587, 0]
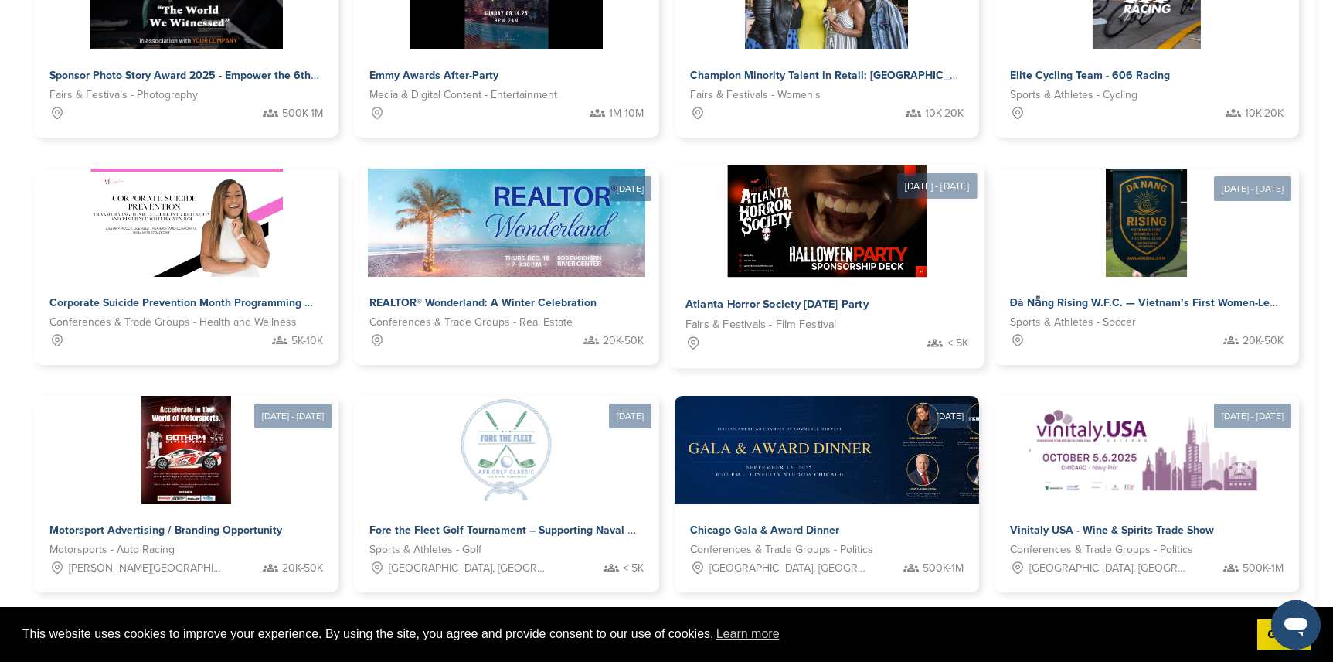
click at [757, 284] on div "Atlanta Horror Society Halloween Party Fairs & Festivals - Film Festival < 5K" at bounding box center [826, 323] width 315 height 91
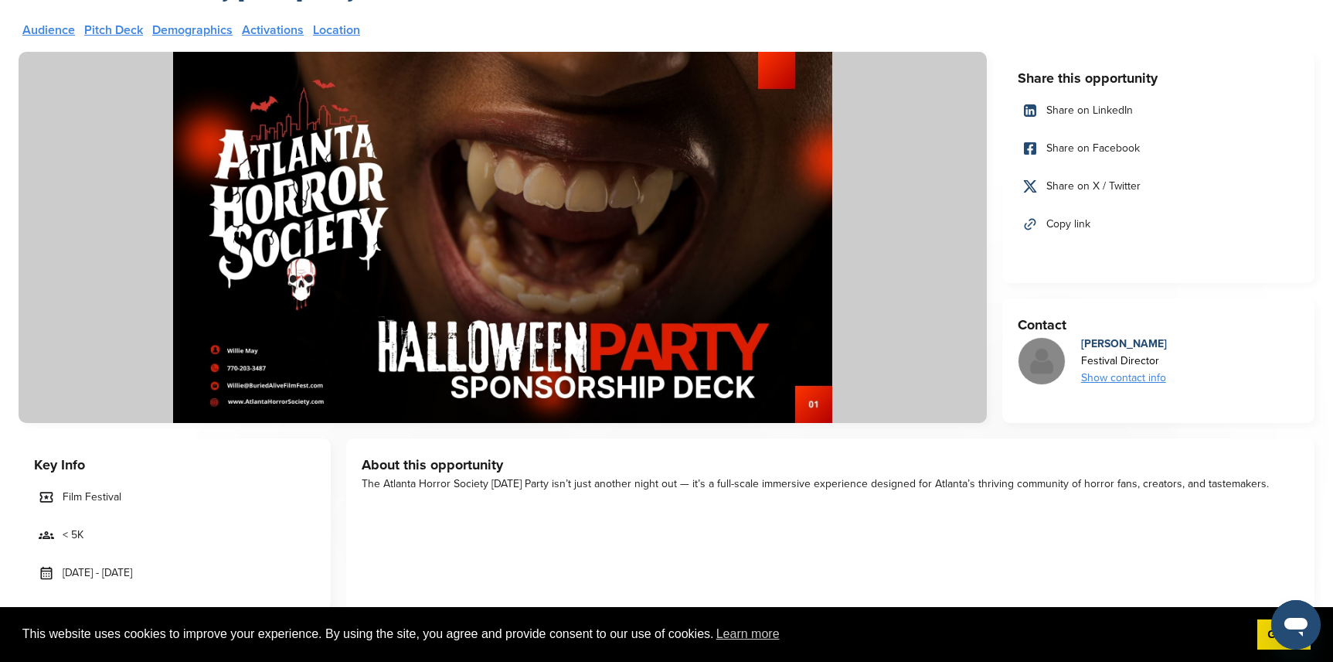
scroll to position [90, 0]
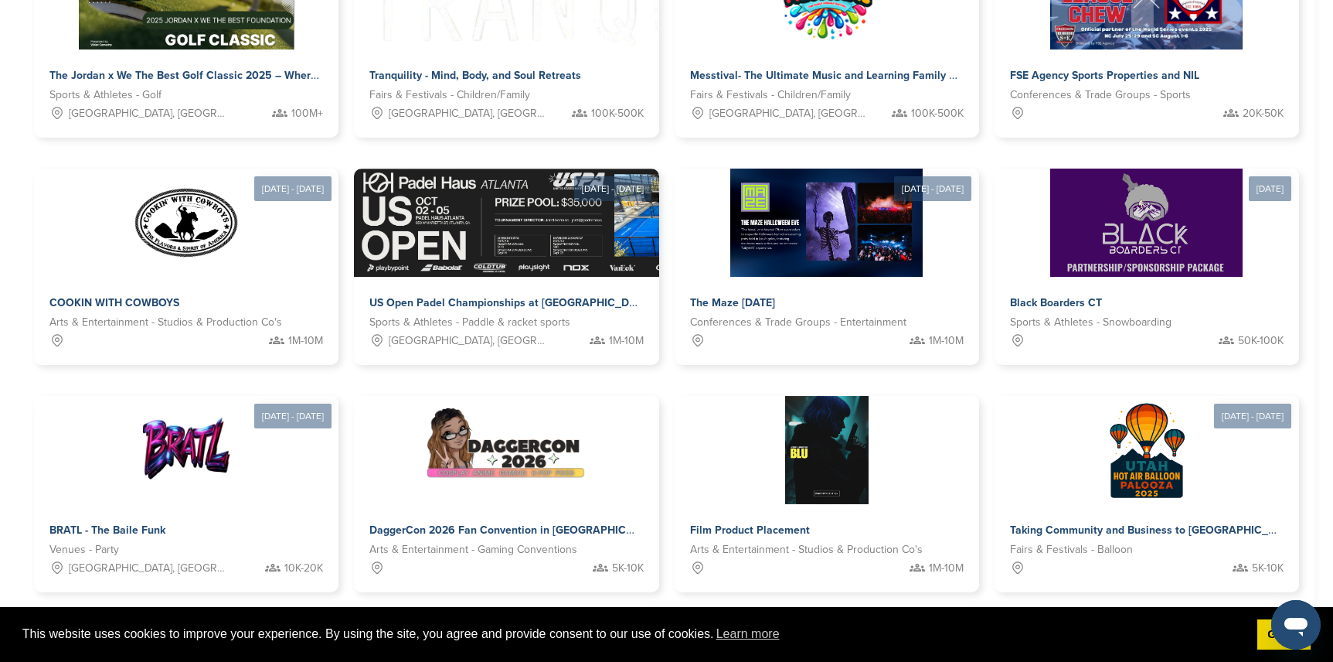
scroll to position [652, 0]
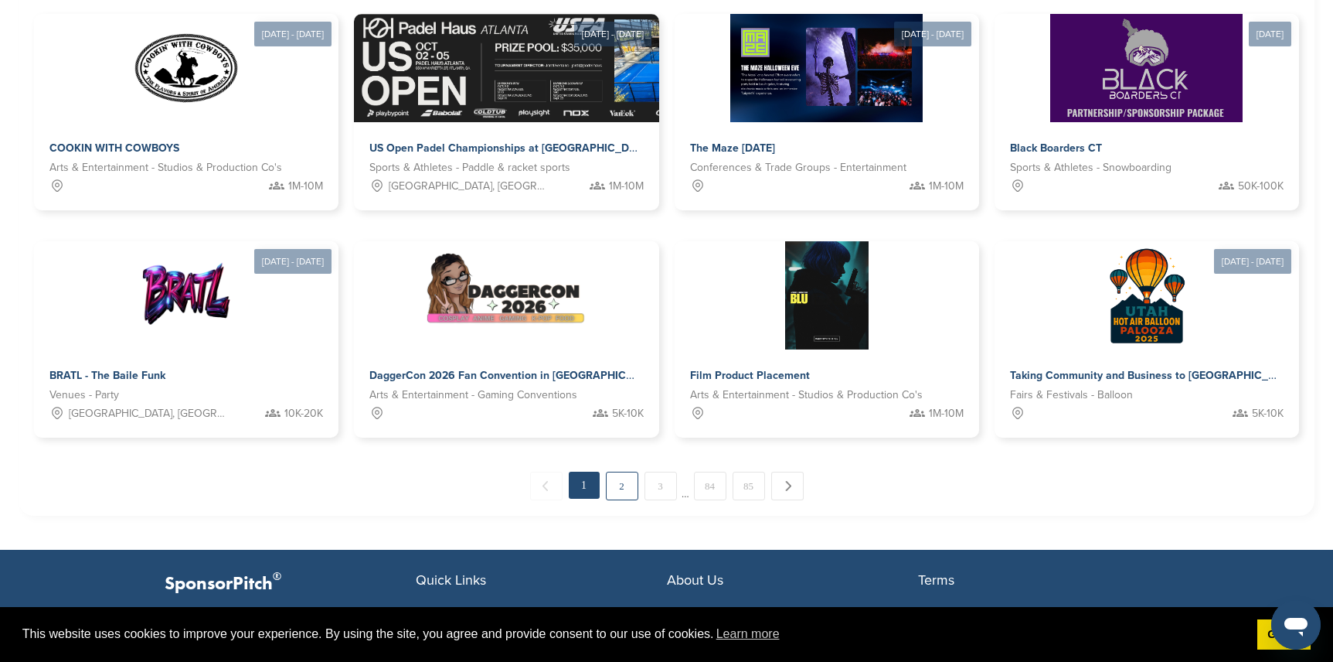
click at [614, 482] on link "2" at bounding box center [622, 486] width 32 height 29
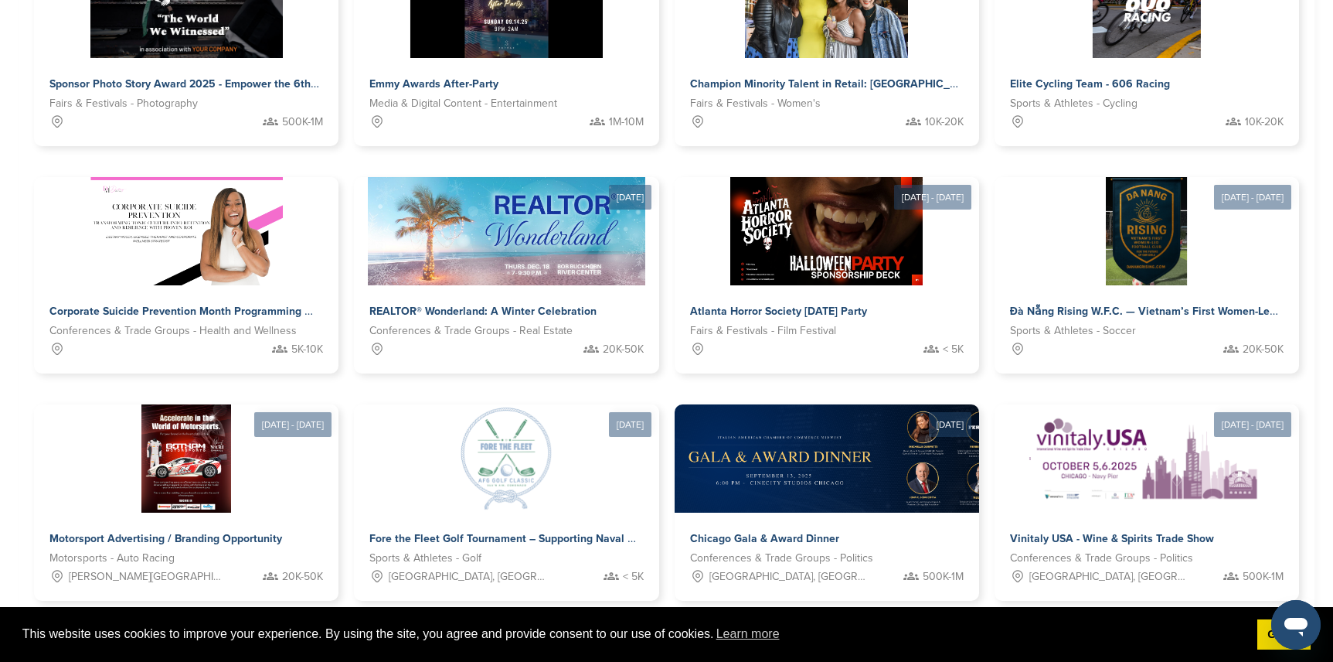
scroll to position [587, 0]
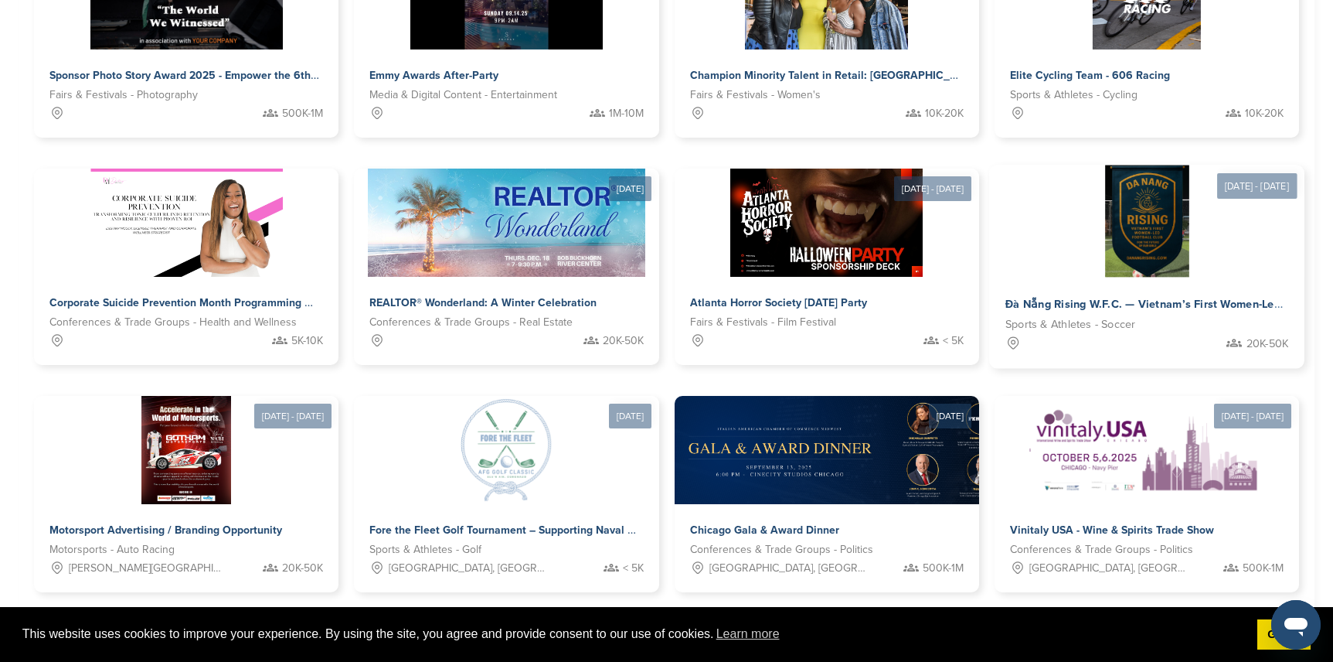
click at [1048, 272] on div at bounding box center [1146, 221] width 315 height 112
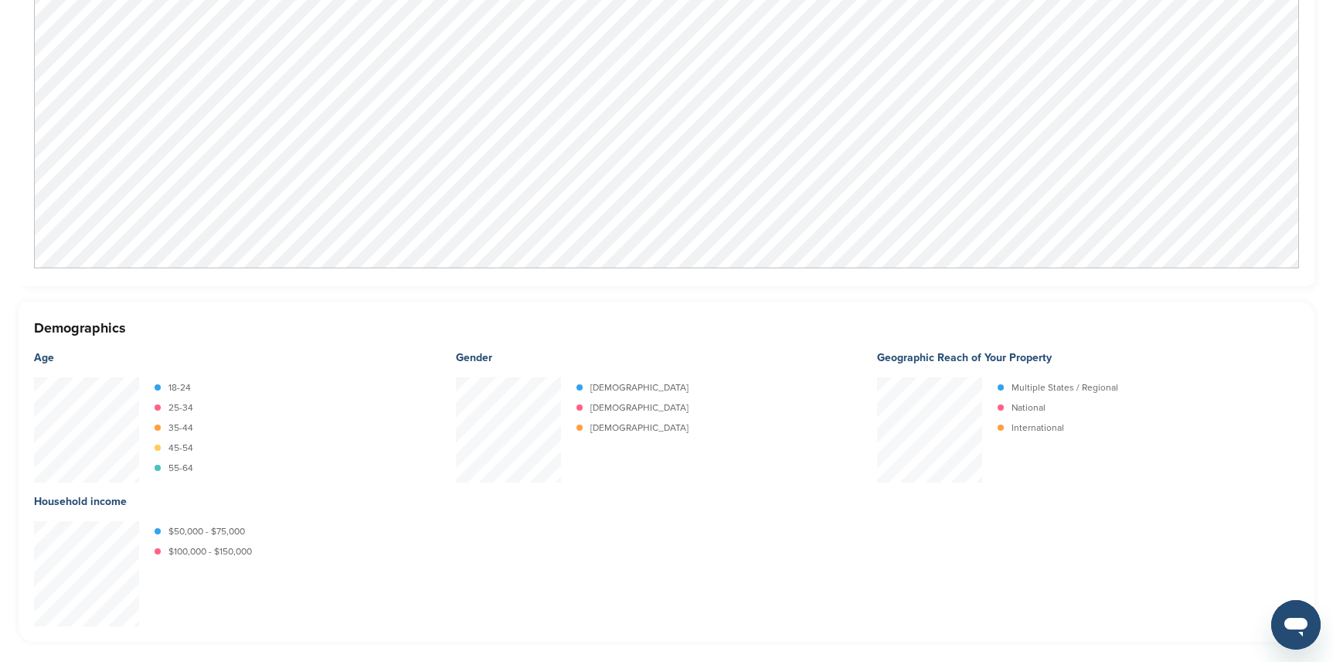
scroll to position [1469, 0]
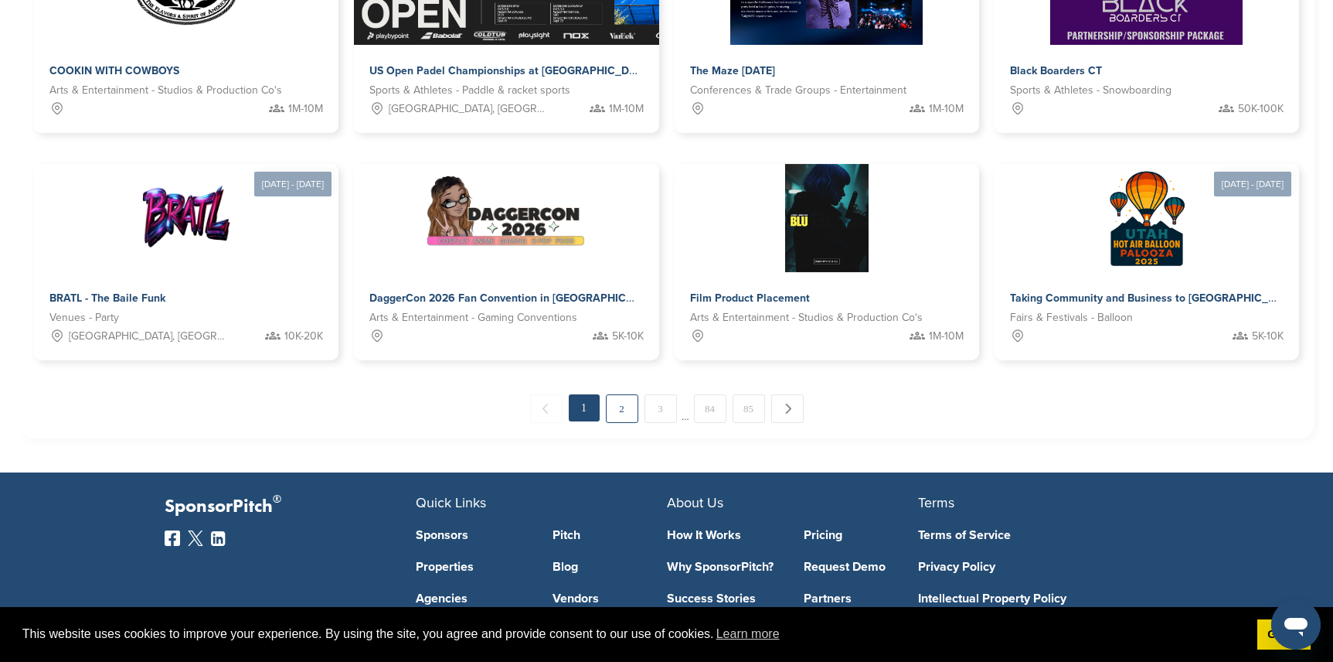
click at [622, 407] on link "2" at bounding box center [622, 408] width 32 height 29
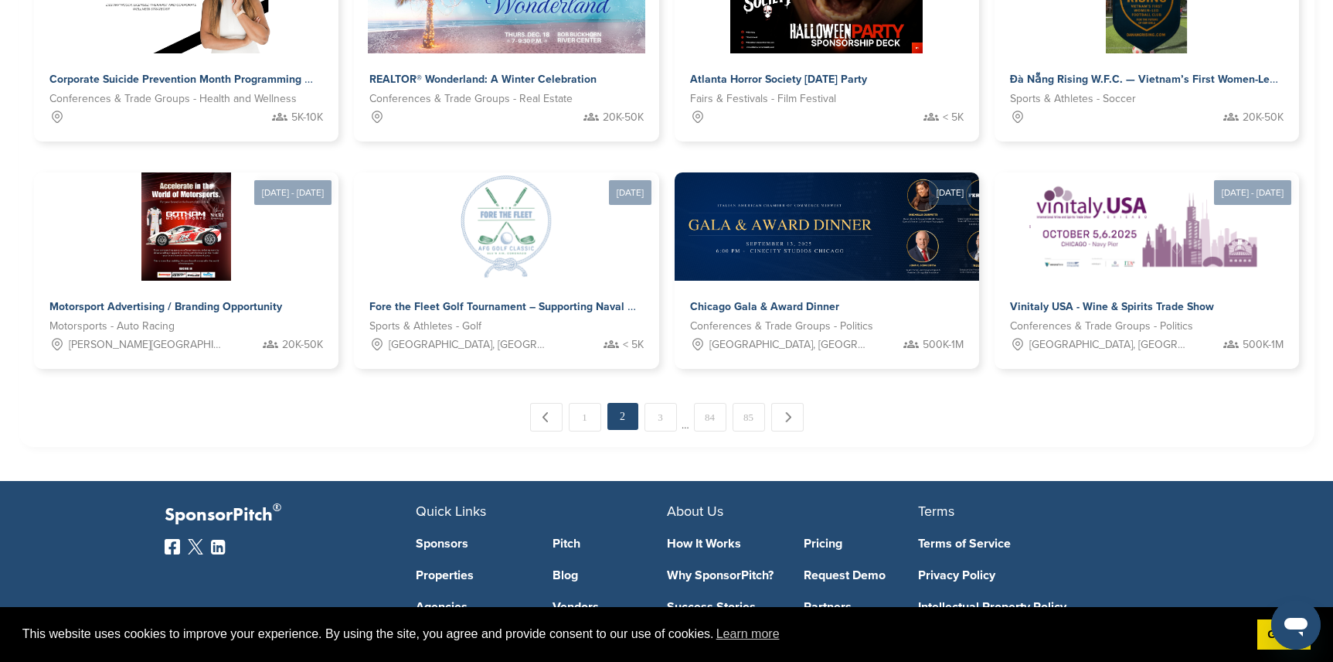
scroll to position [819, 0]
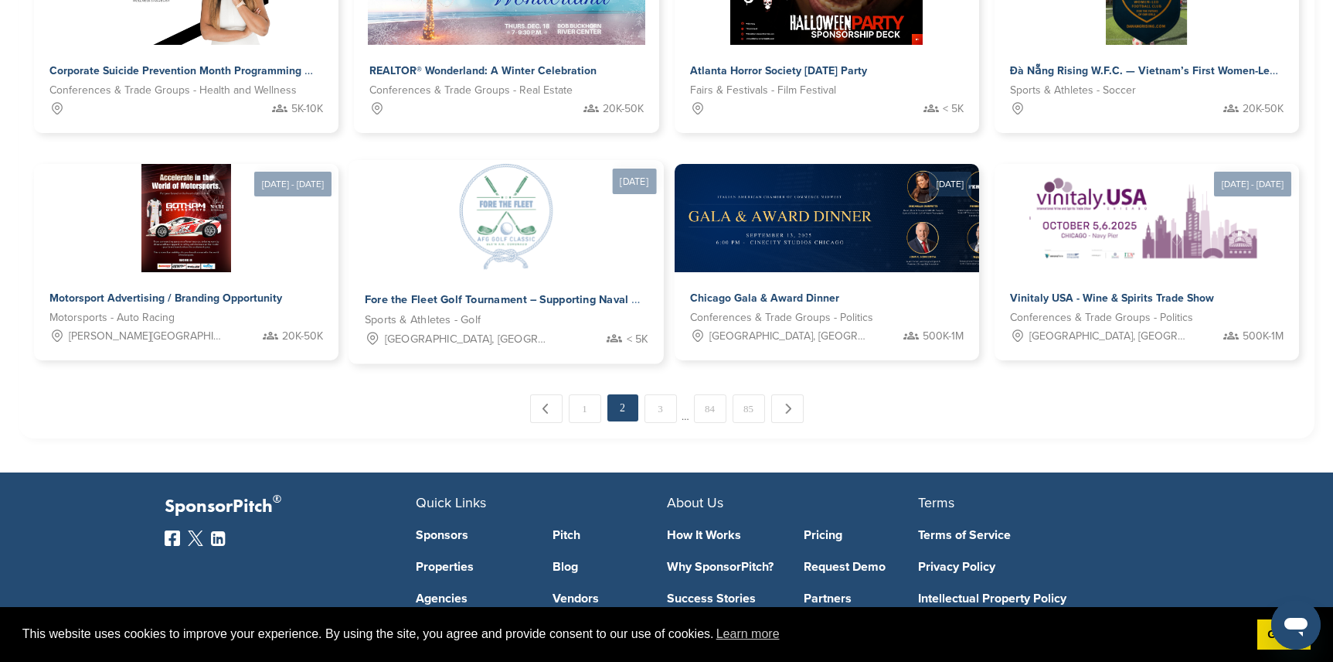
click at [502, 264] on div at bounding box center [506, 217] width 315 height 112
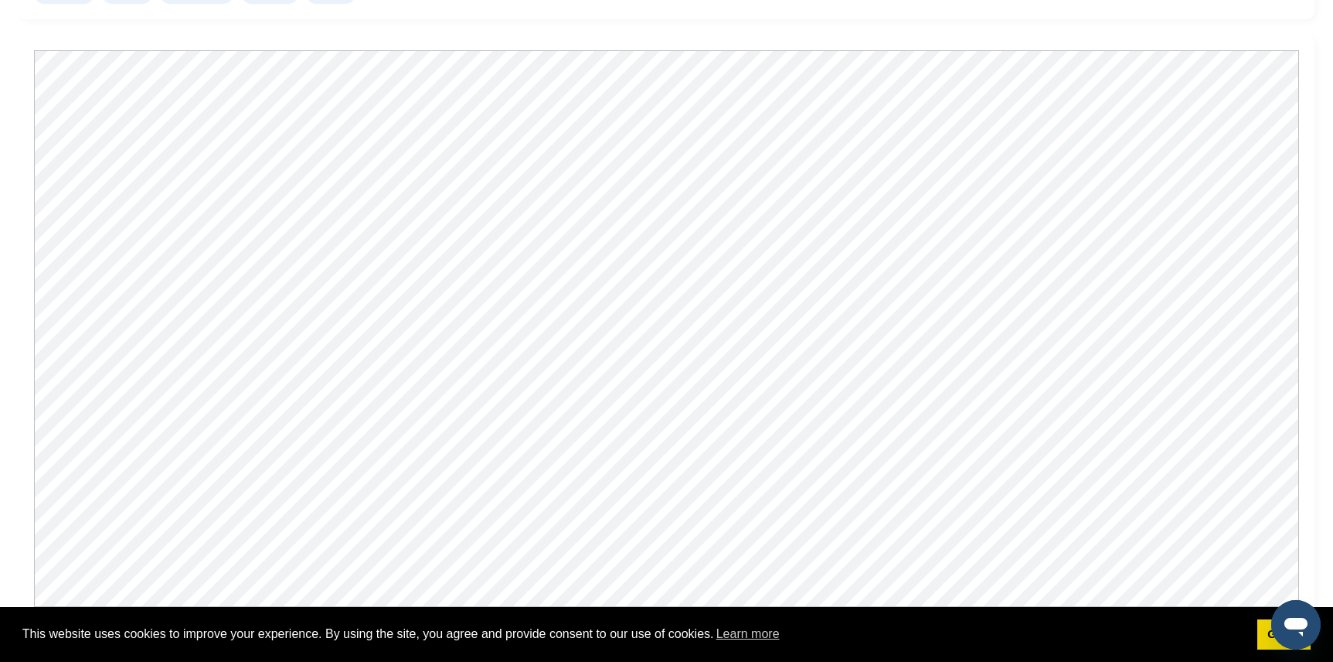
scroll to position [1391, 0]
drag, startPoint x: 282, startPoint y: 6, endPoint x: 290, endPoint y: 21, distance: 16.6
click at [282, 6] on div "Share this opportunity Share on LinkedIn Share on Facebook Share on X / Twitter…" at bounding box center [667, 200] width 1296 height 2897
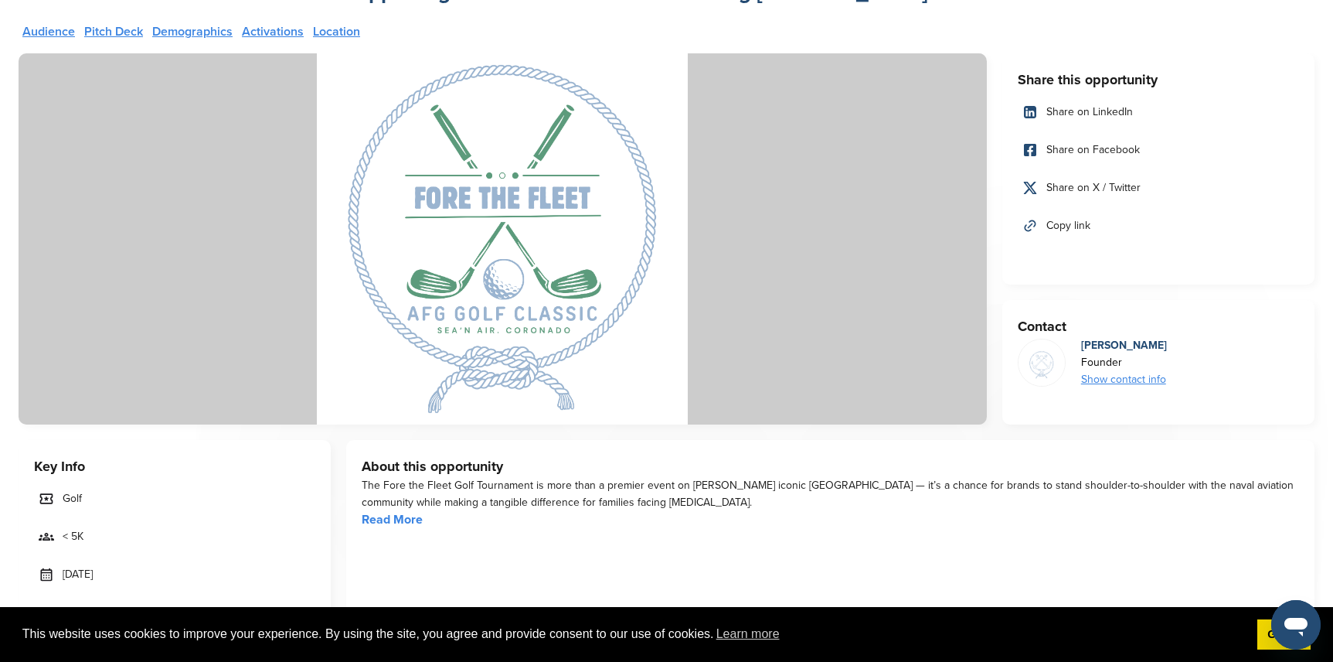
scroll to position [0, 0]
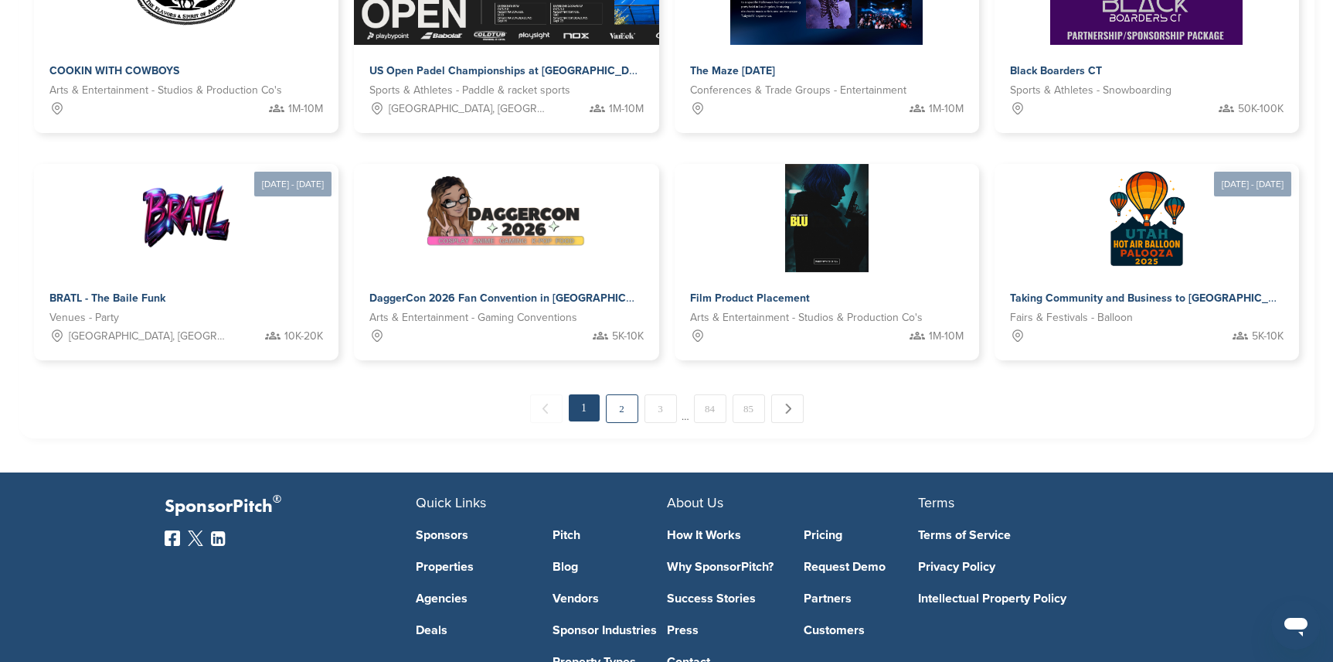
click at [631, 410] on link "2" at bounding box center [622, 408] width 32 height 29
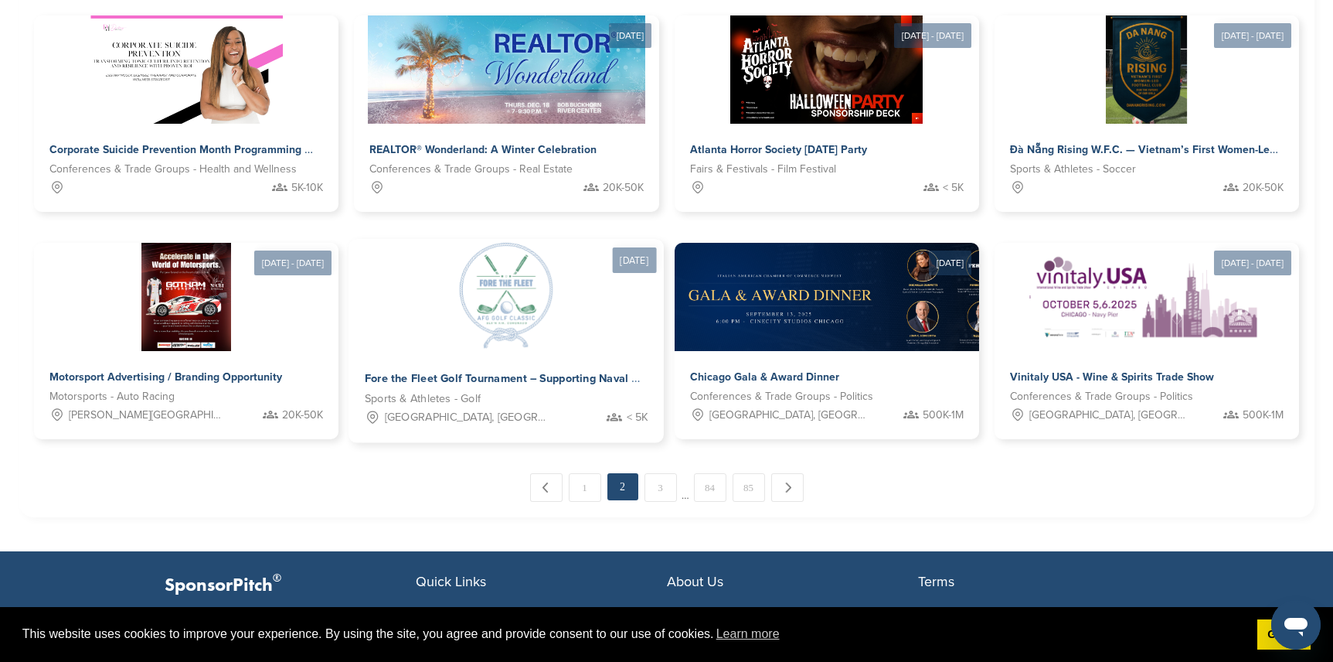
scroll to position [742, 0]
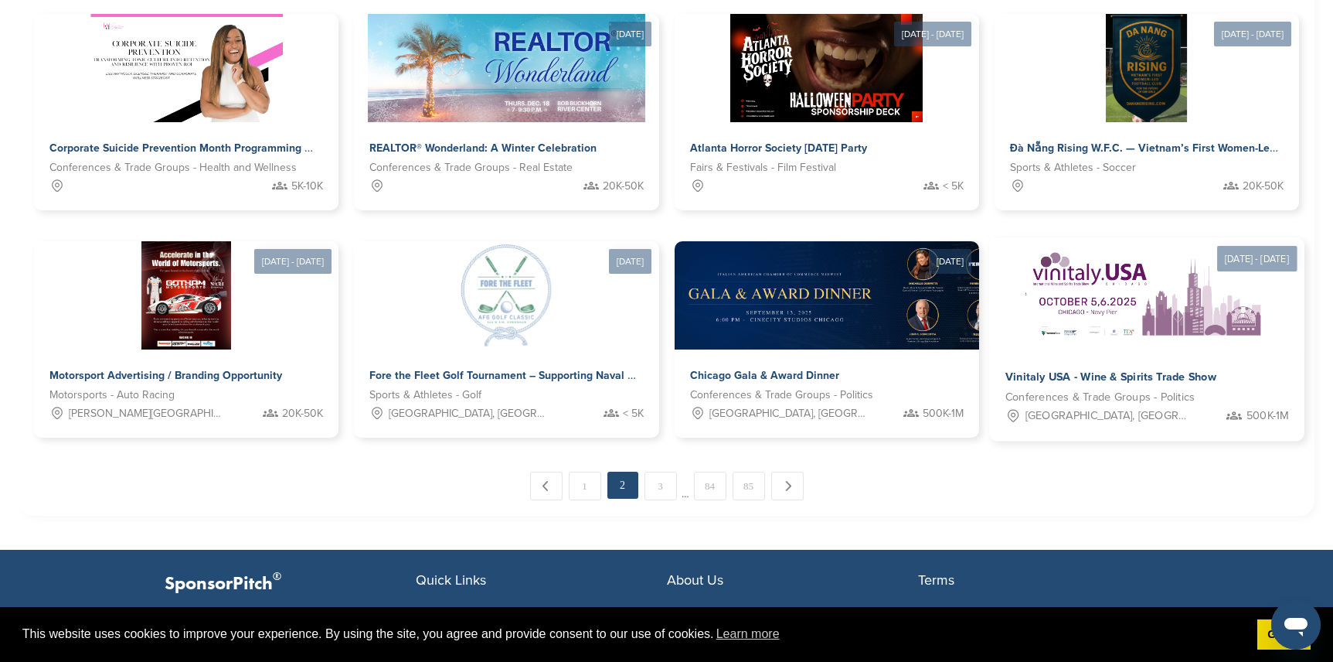
click at [1049, 368] on div "Vinitaly USA - Wine & Spirits Trade Show" at bounding box center [1123, 377] width 235 height 22
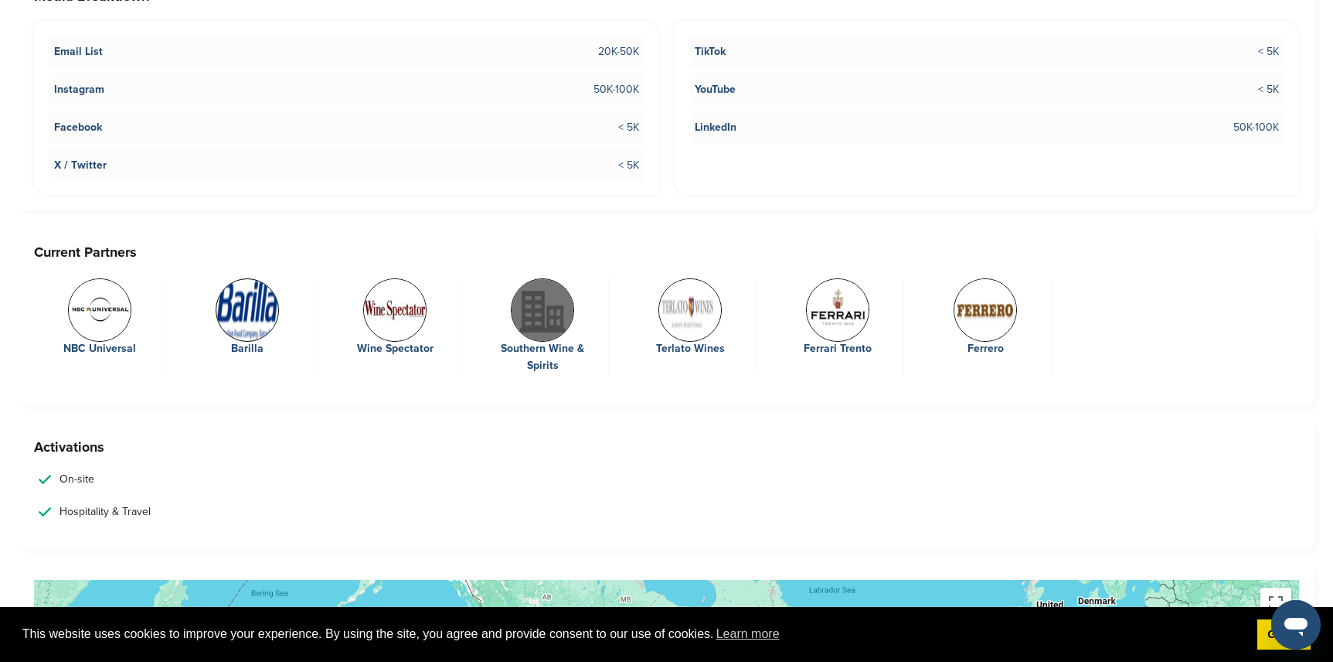
scroll to position [3169, 0]
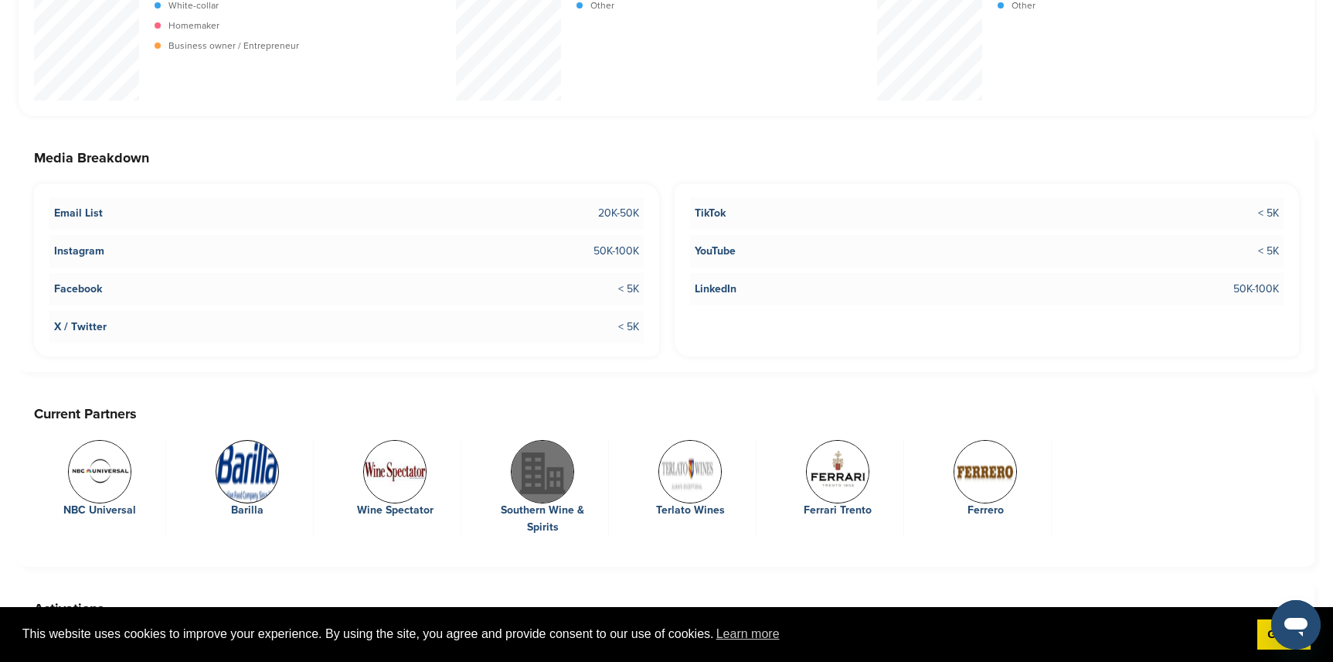
scroll to position [2860, 0]
